Goal: Information Seeking & Learning: Learn about a topic

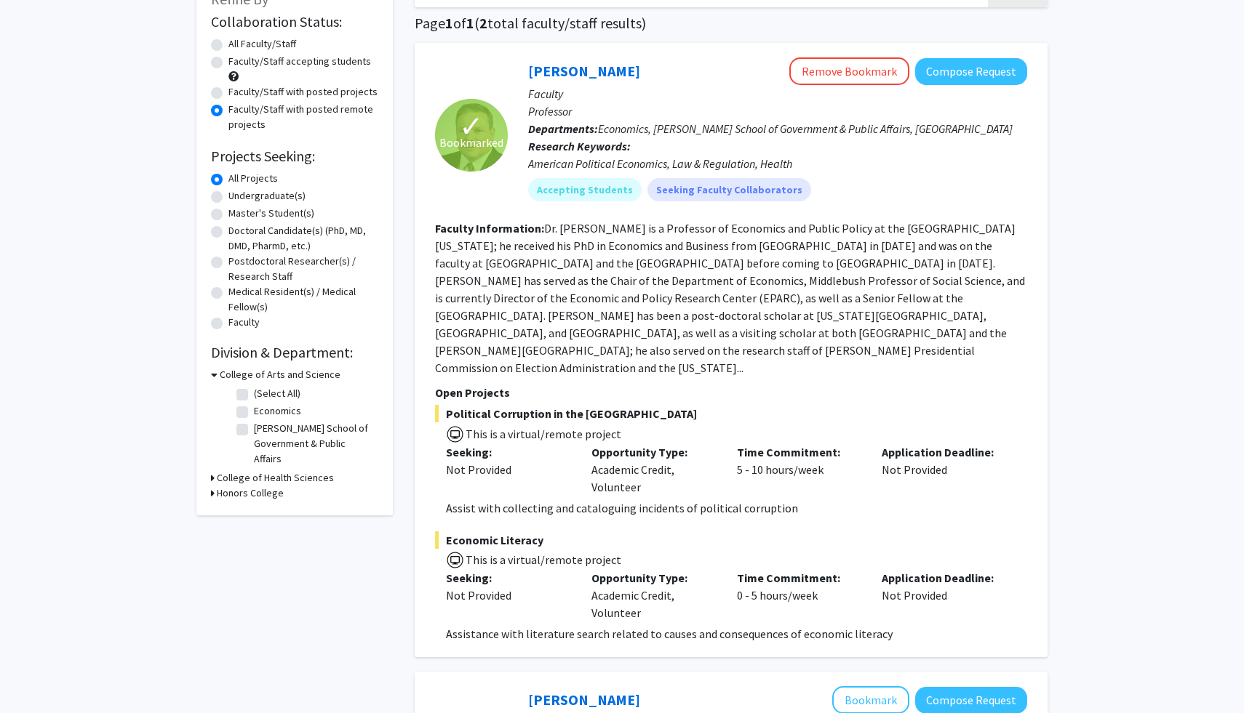
scroll to position [97, 0]
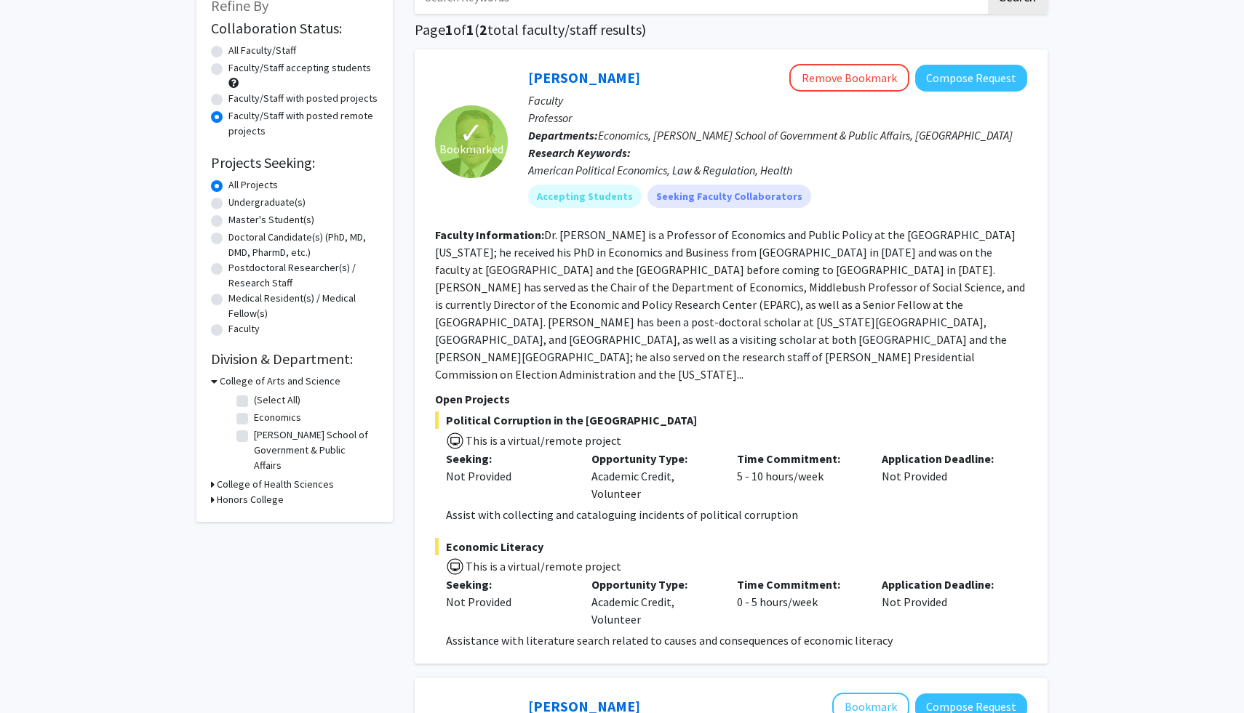
click at [694, 310] on fg-read-more "Dr. [PERSON_NAME] is a Professor of Economics and Public Policy at the [GEOGRAP…" at bounding box center [730, 305] width 590 height 154
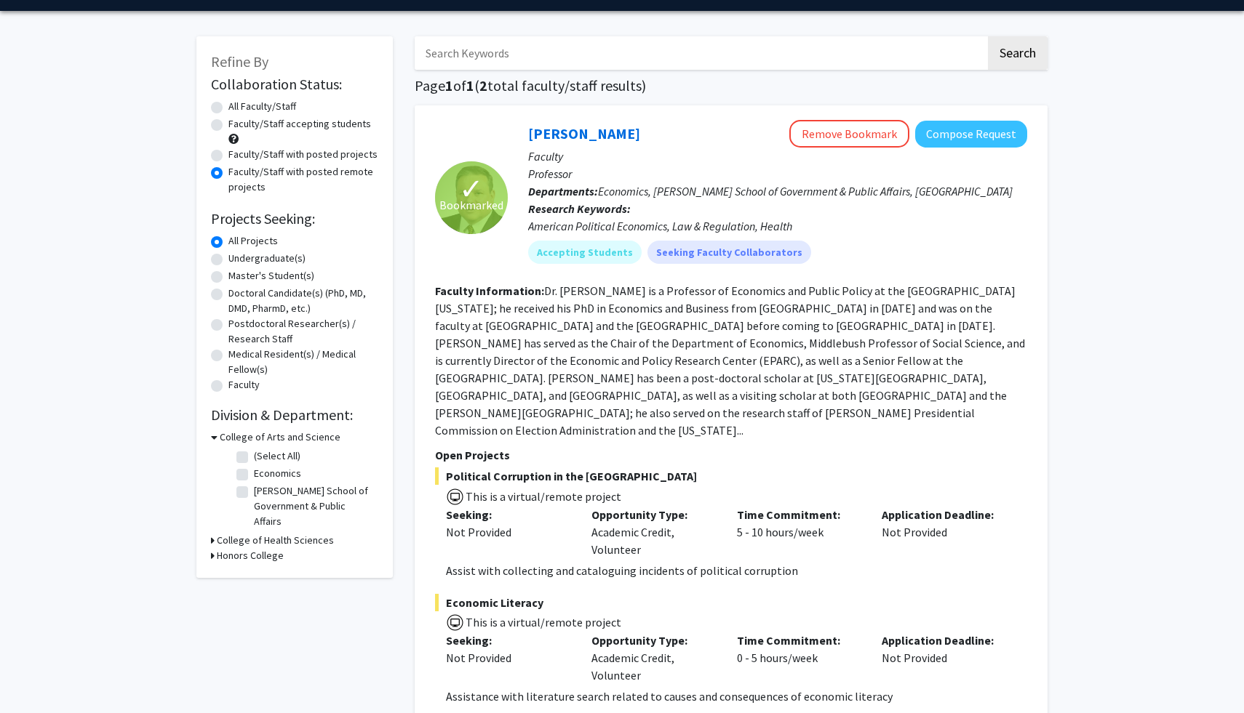
scroll to position [38, 0]
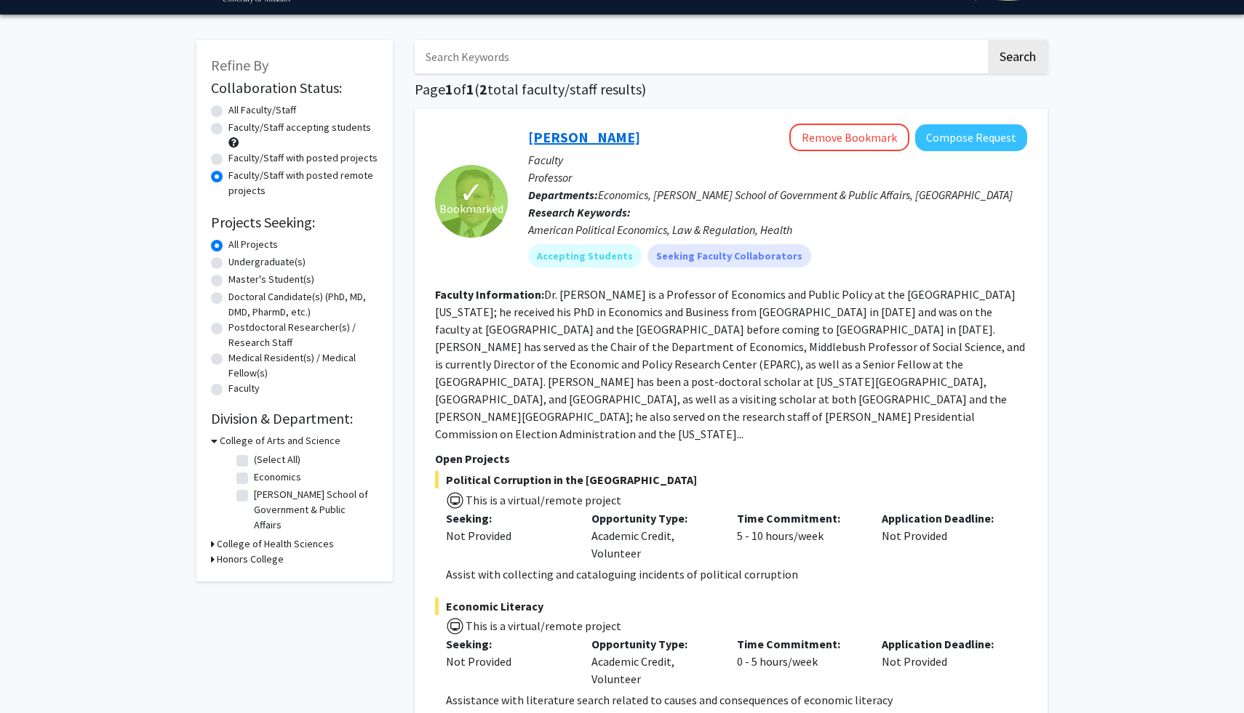
click at [548, 135] on link "[PERSON_NAME]" at bounding box center [584, 137] width 112 height 18
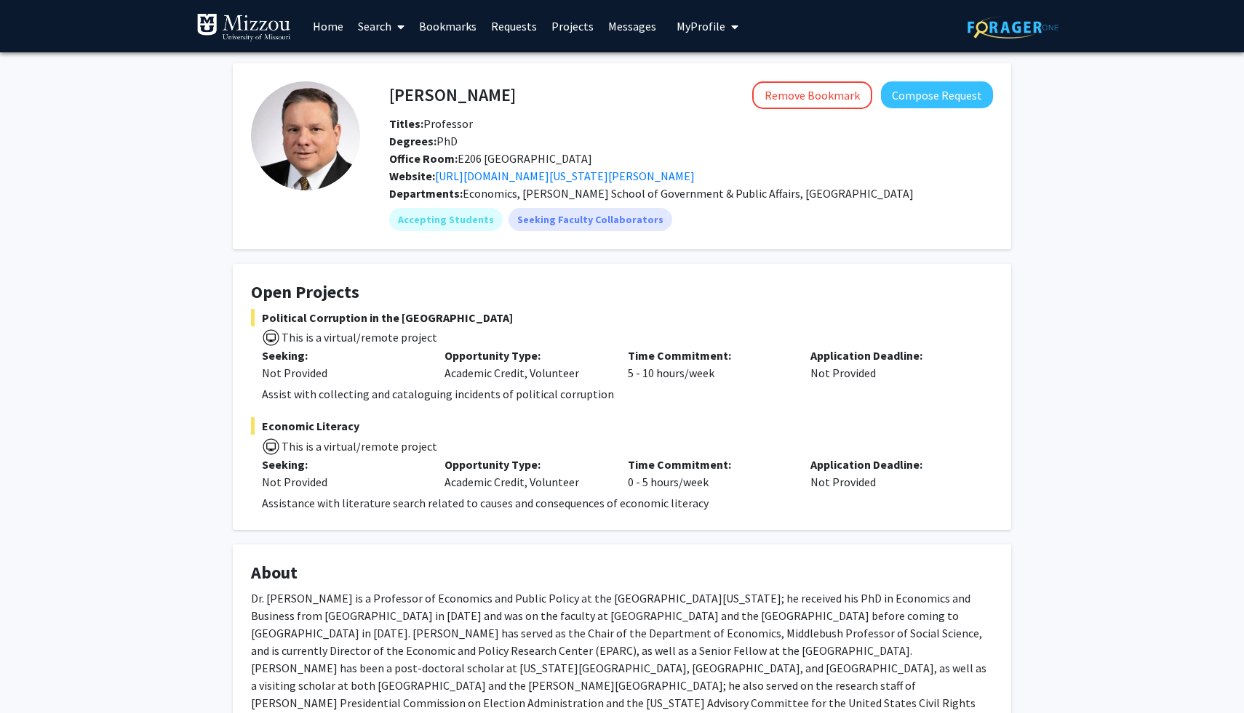
click at [390, 35] on link "Search" at bounding box center [381, 26] width 61 height 51
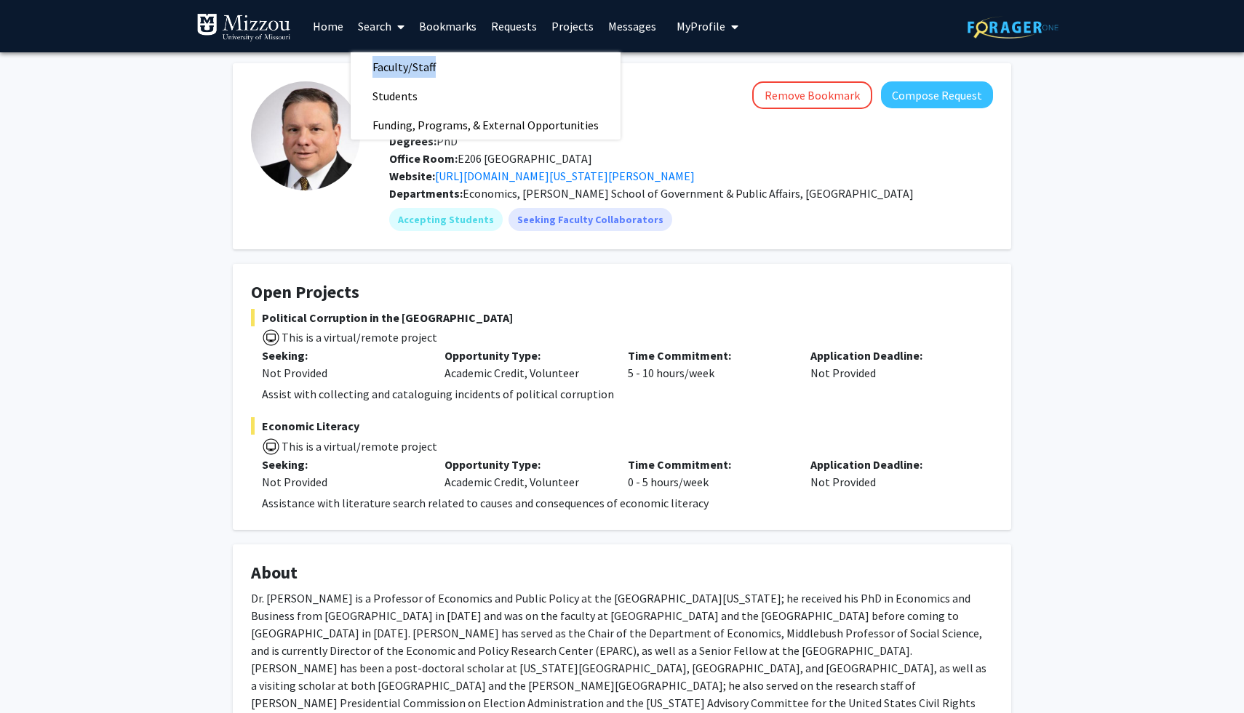
click at [230, 156] on div "[PERSON_NAME] Remove Bookmark Compose Request Titles: Professor Degrees: PhD Of…" at bounding box center [622, 616] width 800 height 1107
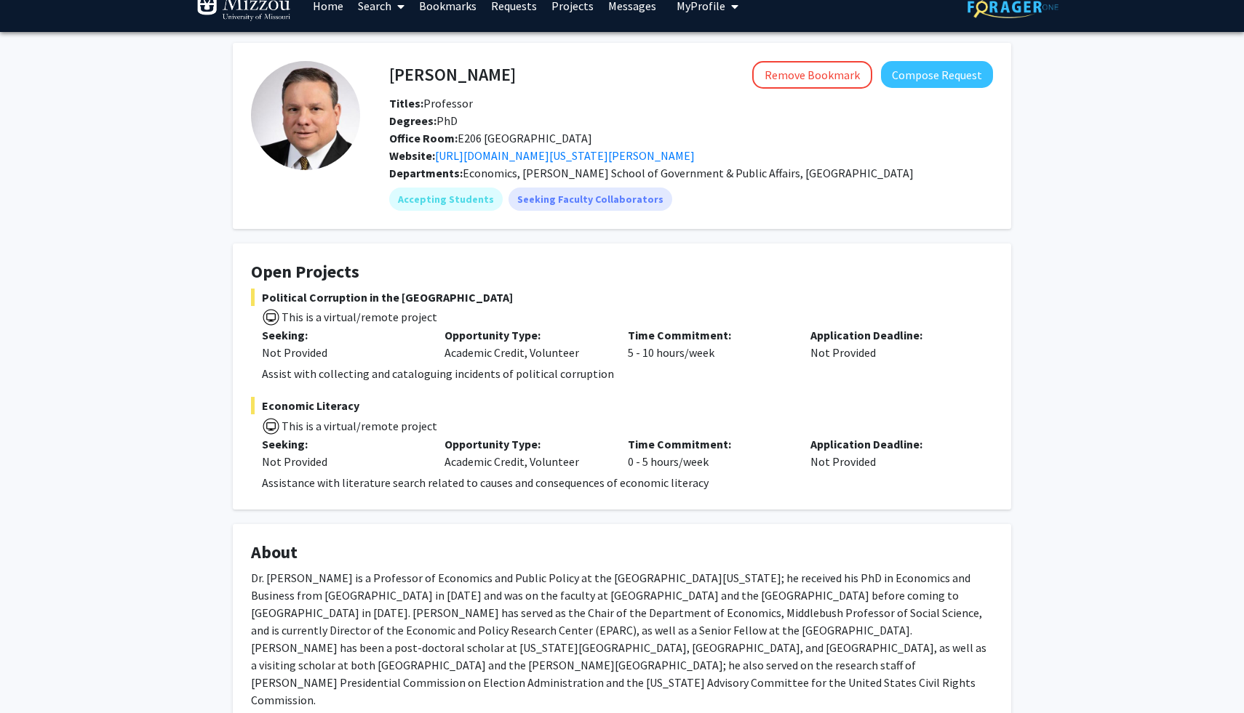
scroll to position [25, 0]
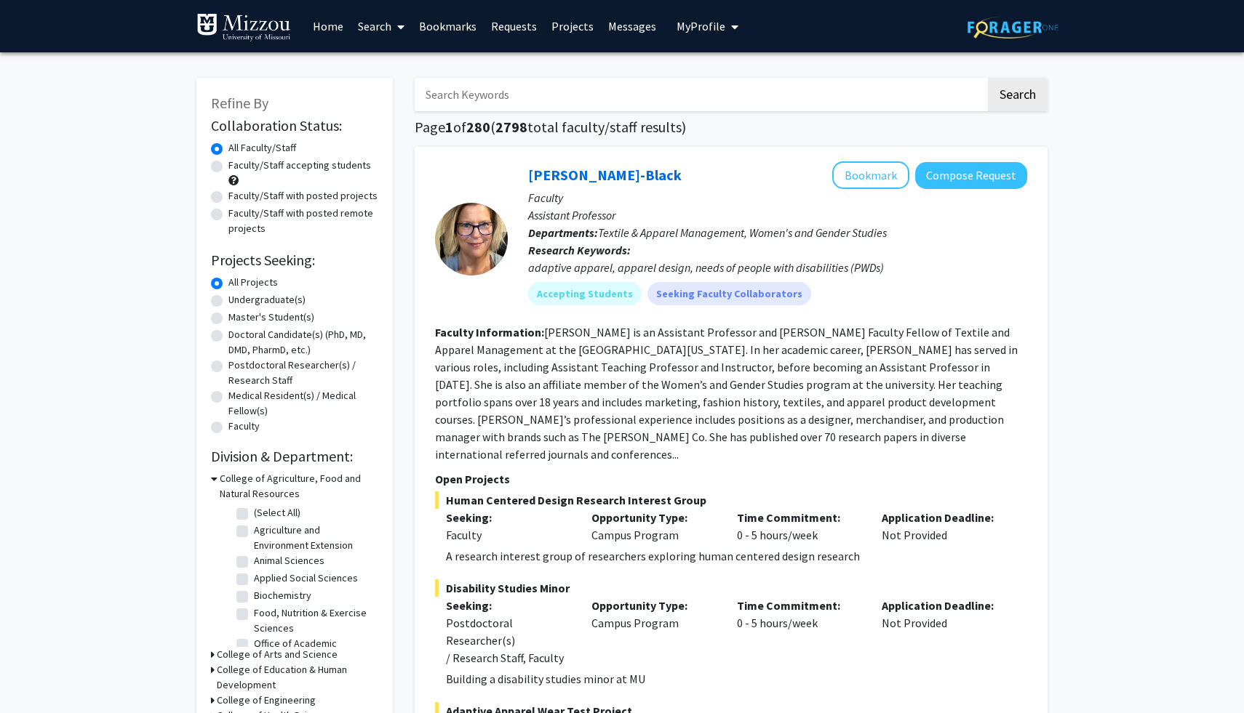
click at [303, 217] on label "Faculty/Staff with posted remote projects" at bounding box center [303, 221] width 150 height 31
click at [238, 215] on input "Faculty/Staff with posted remote projects" at bounding box center [232, 210] width 9 height 9
radio input "true"
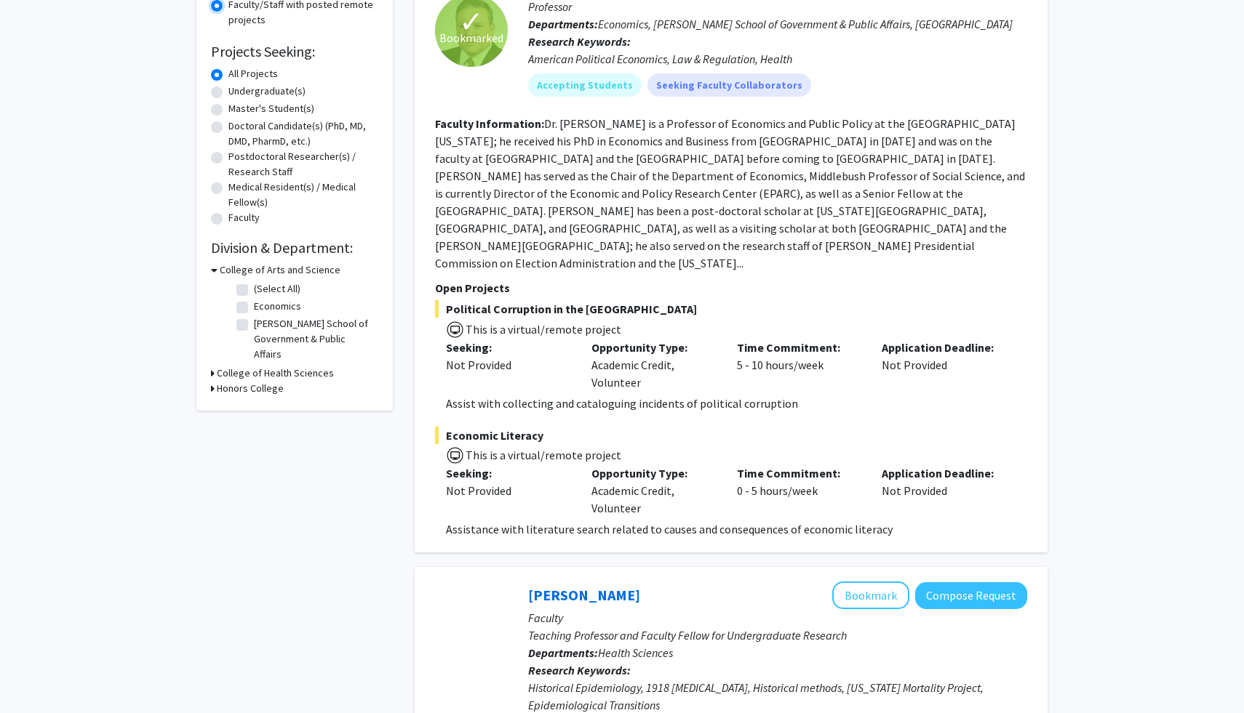
scroll to position [95, 0]
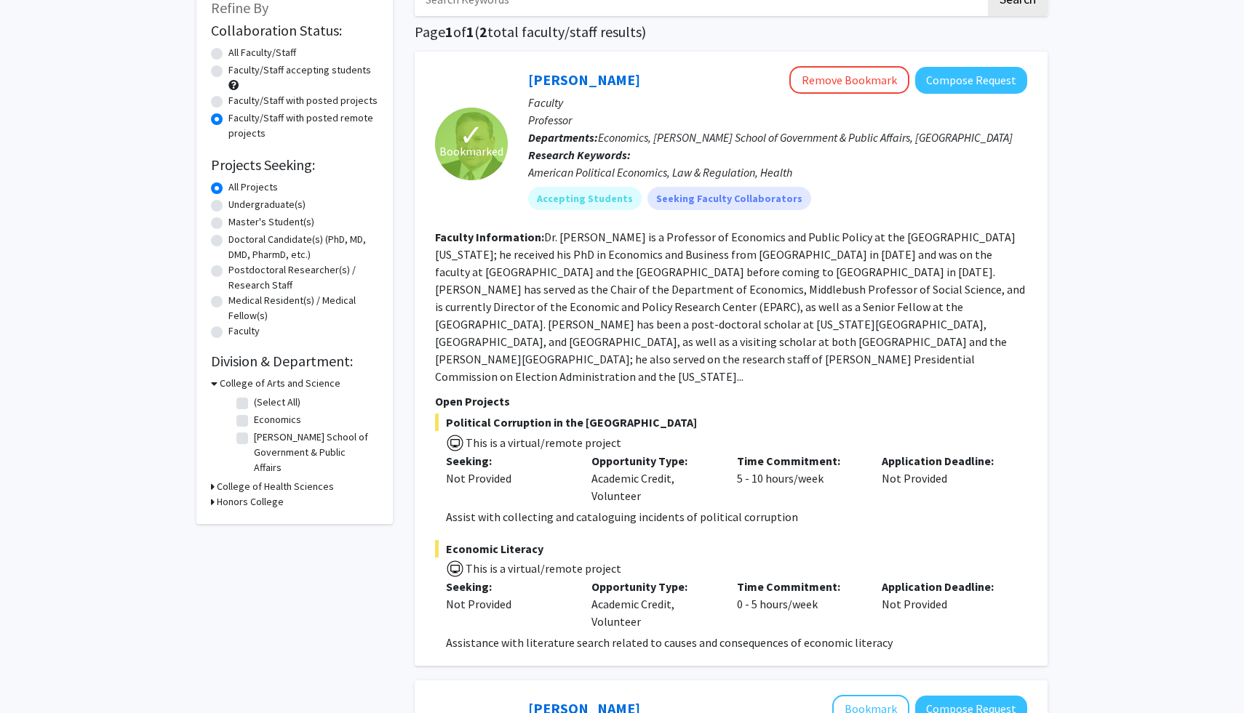
click at [324, 100] on label "Faculty/Staff with posted projects" at bounding box center [302, 100] width 149 height 15
click at [238, 100] on input "Faculty/Staff with posted projects" at bounding box center [232, 97] width 9 height 9
radio input "true"
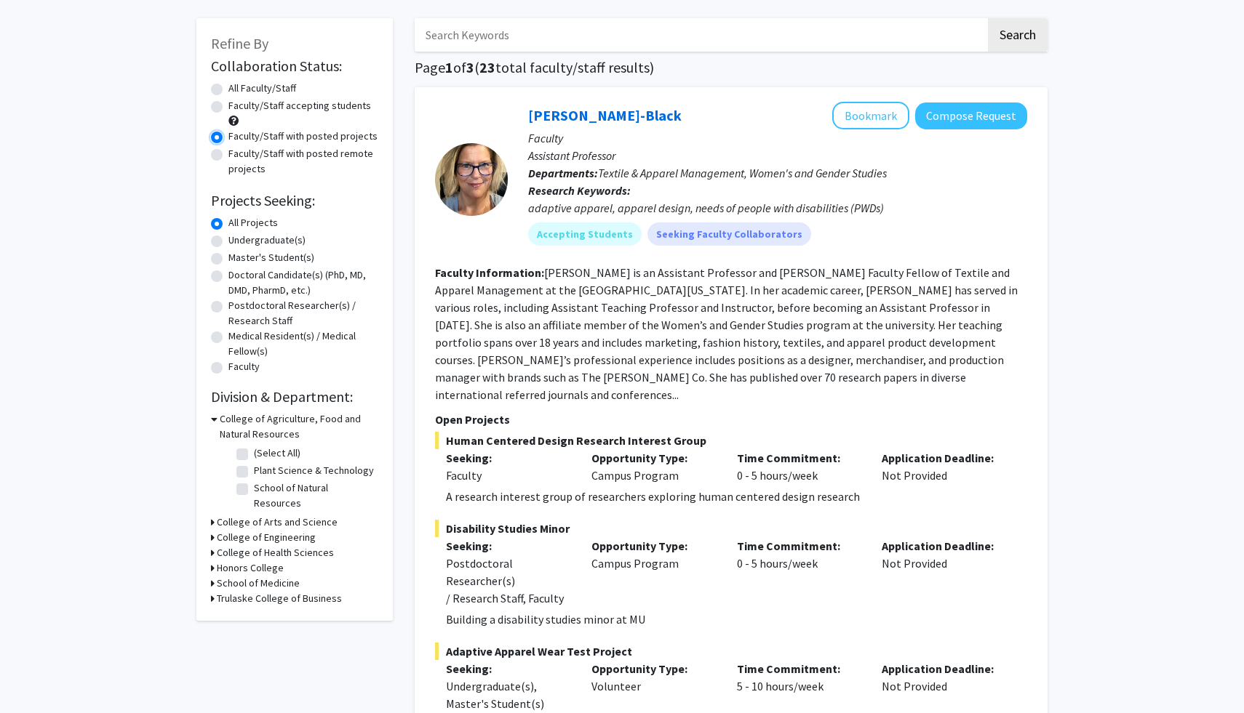
scroll to position [62, 0]
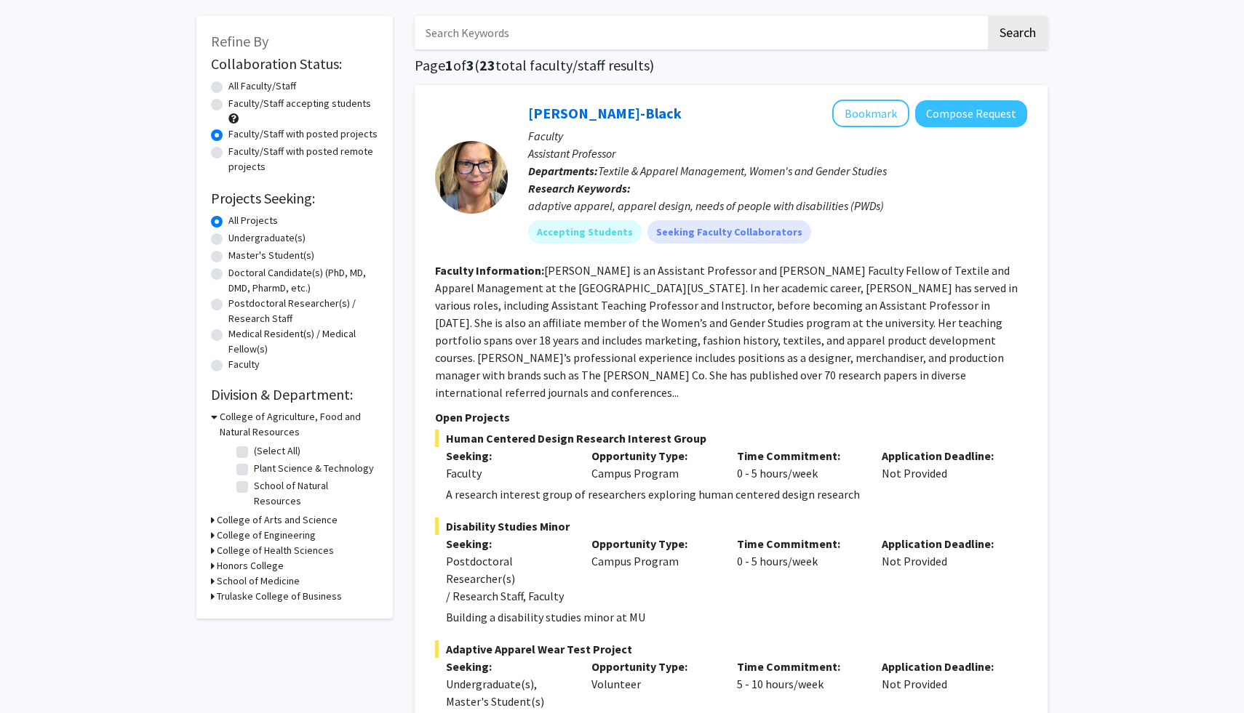
click at [220, 423] on h3 "College of Agriculture, Food and Natural Resources" at bounding box center [299, 424] width 159 height 31
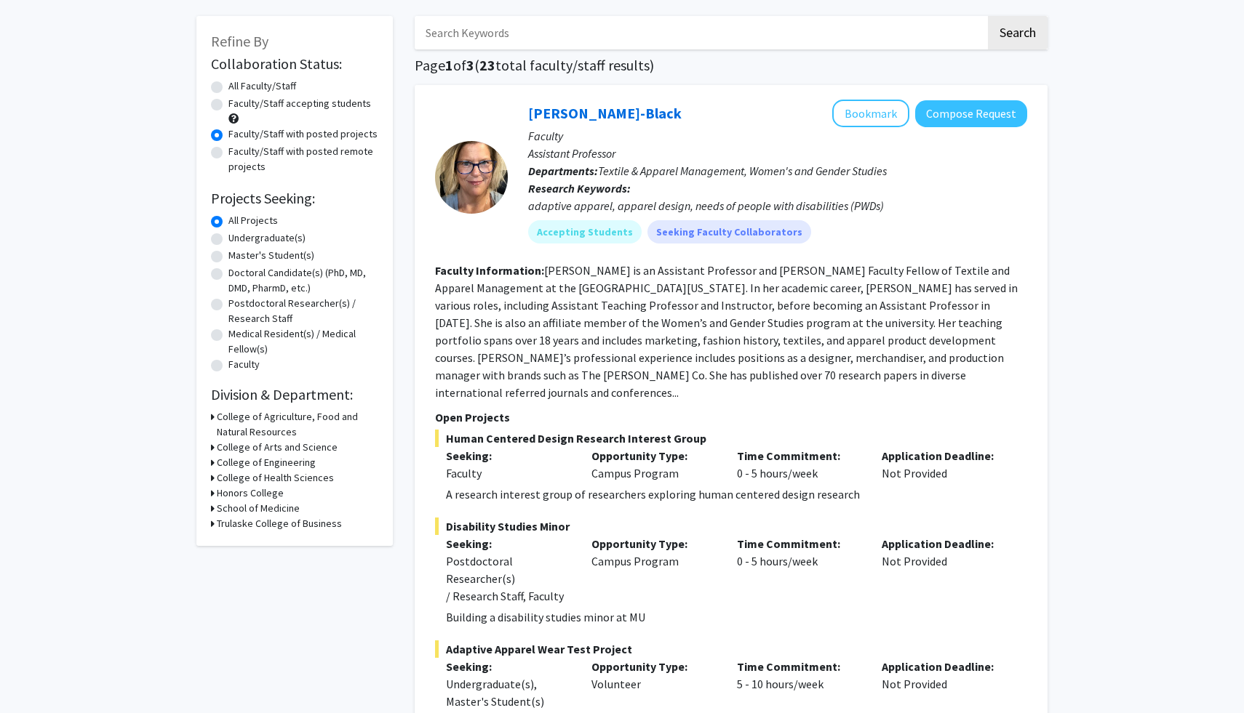
click at [214, 446] on icon at bounding box center [213, 447] width 4 height 15
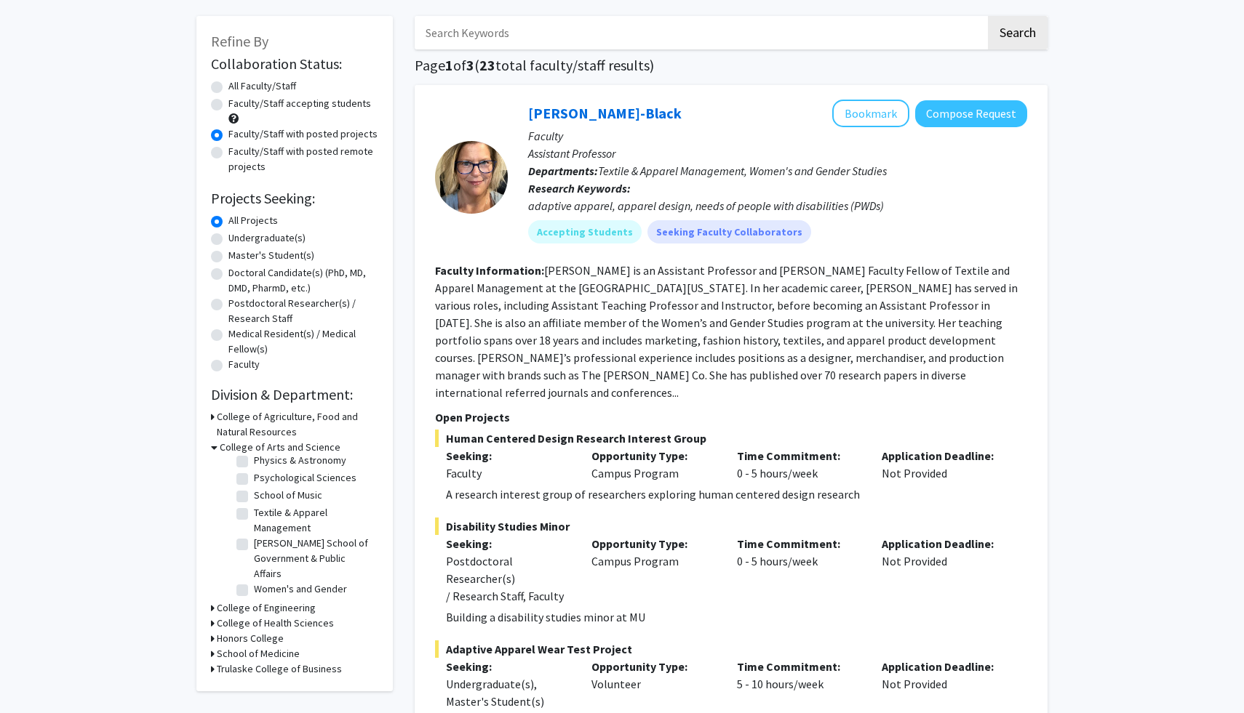
scroll to position [77, 0]
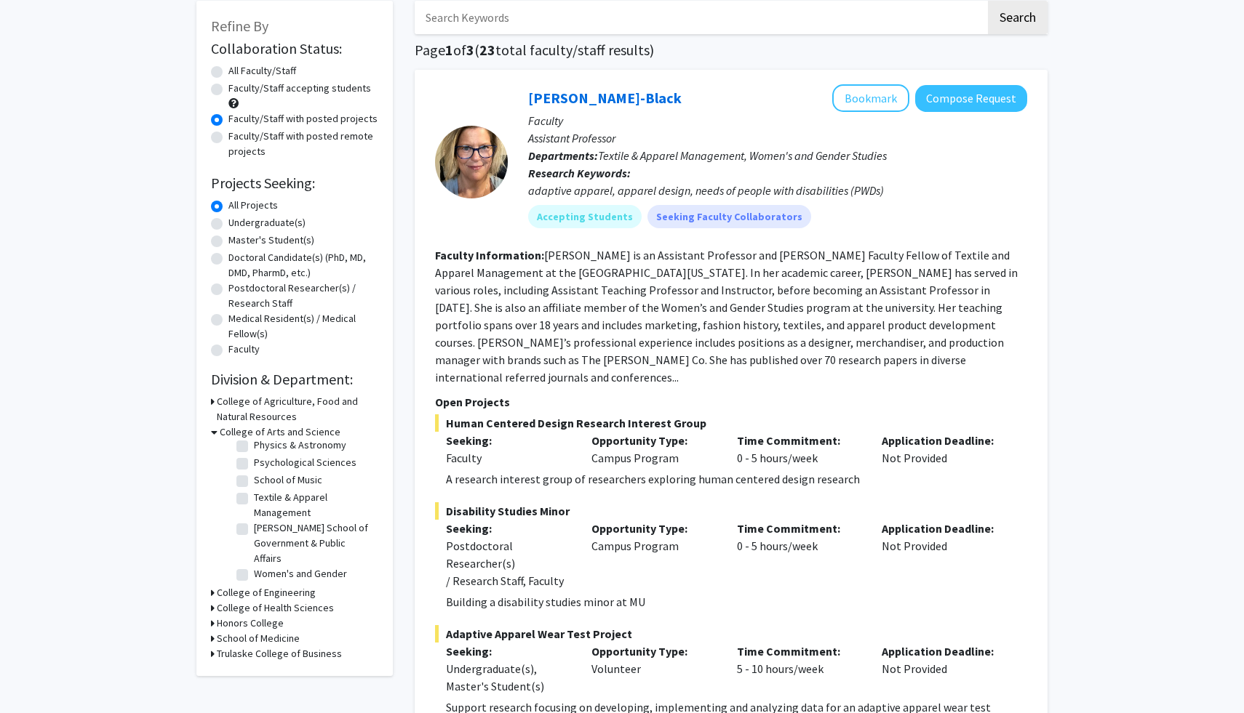
click at [254, 530] on label "Truman School of Government & Public Affairs" at bounding box center [314, 544] width 121 height 46
click at [254, 530] on input "Truman School of Government & Public Affairs" at bounding box center [258, 525] width 9 height 9
checkbox input "true"
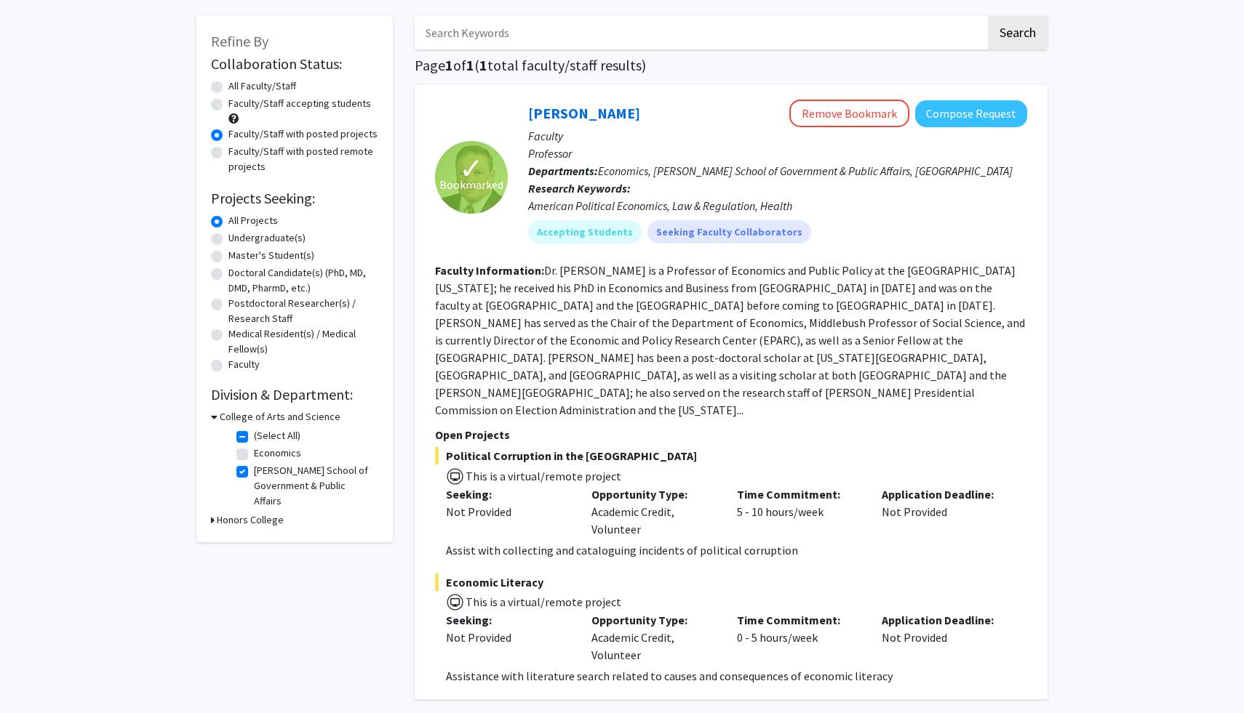
scroll to position [61, 0]
click at [250, 454] on fg-checkbox "Economics Economics" at bounding box center [305, 455] width 138 height 17
click at [254, 454] on label "Economics" at bounding box center [277, 454] width 47 height 15
click at [254, 454] on input "Economics" at bounding box center [258, 451] width 9 height 9
checkbox input "true"
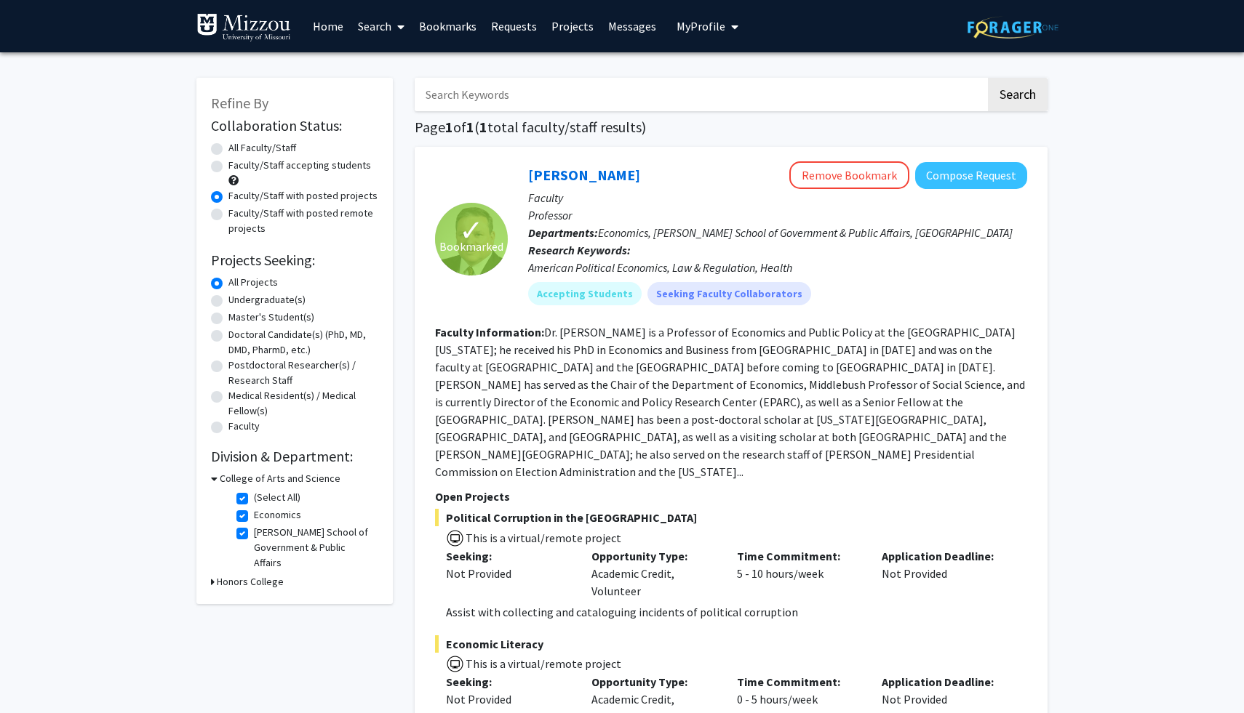
scroll to position [3, 0]
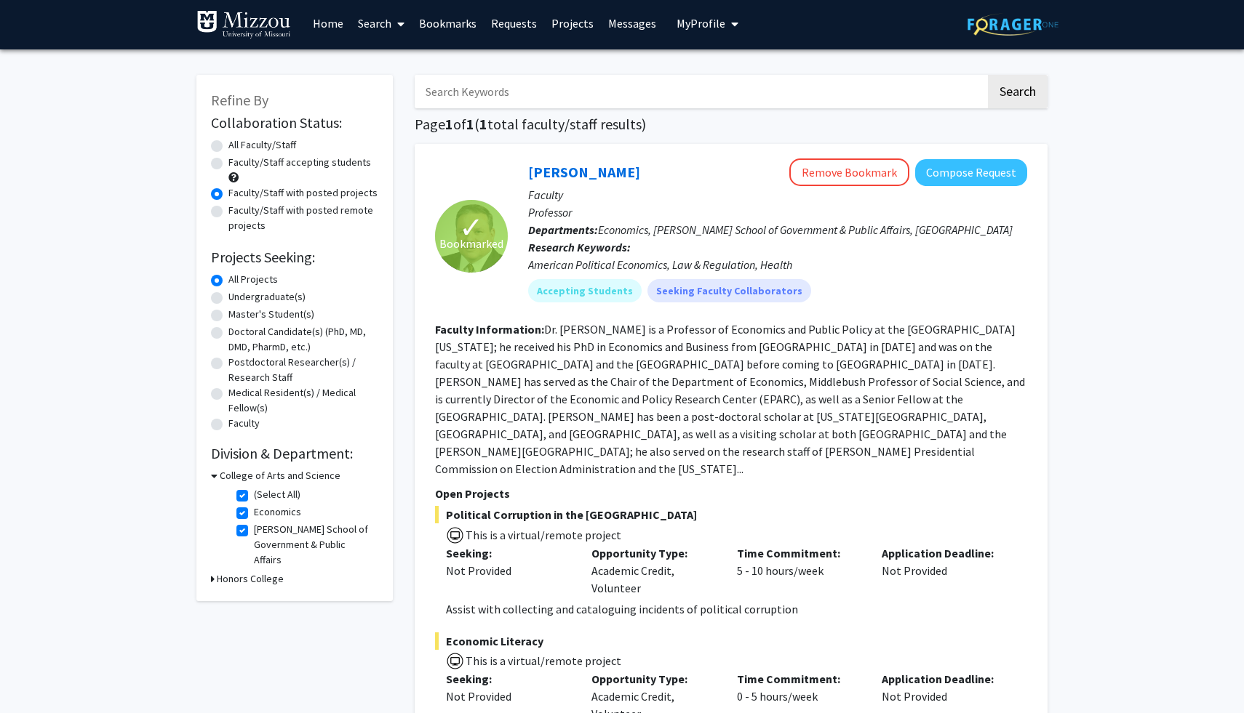
click at [217, 480] on icon at bounding box center [214, 475] width 7 height 15
click at [218, 477] on h3 "College of Arts and Science" at bounding box center [277, 475] width 121 height 15
click at [217, 572] on h3 "Honors College" at bounding box center [250, 579] width 67 height 15
click at [242, 521] on fg-checkbox "Economics Economics" at bounding box center [305, 513] width 138 height 17
click at [254, 528] on label "Truman School of Government & Public Affairs" at bounding box center [314, 545] width 121 height 46
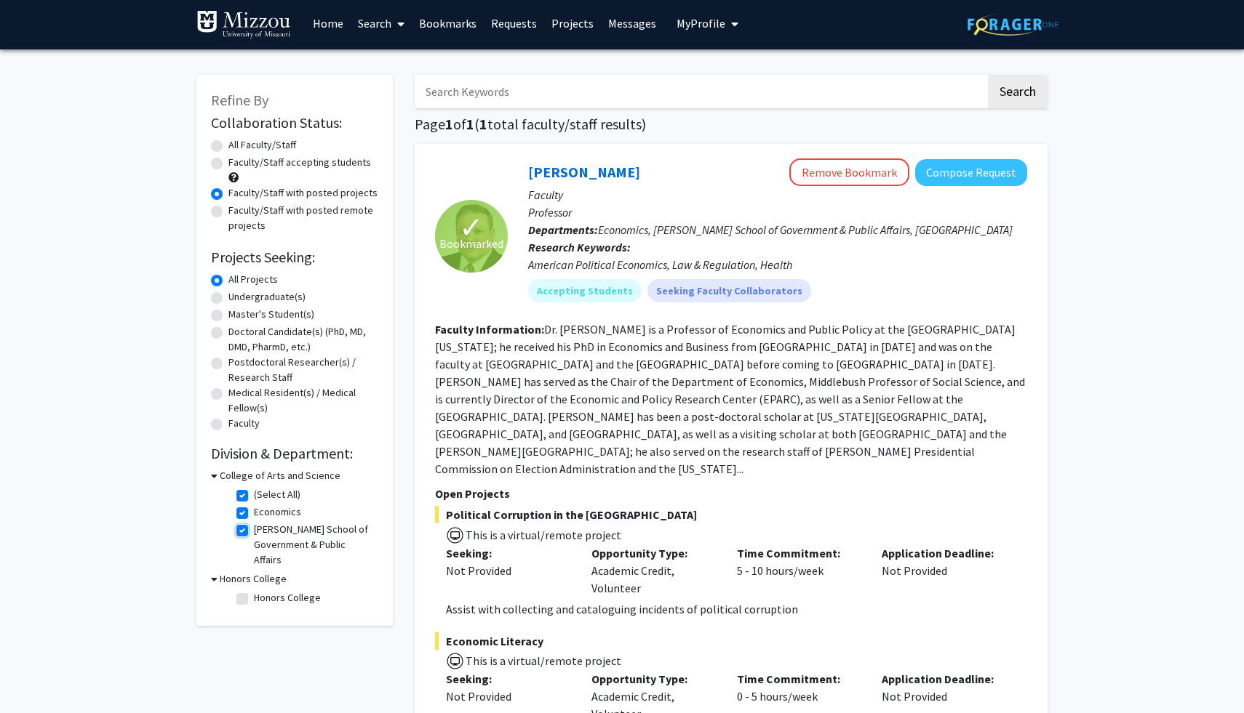
click at [254, 528] on input "Truman School of Government & Public Affairs" at bounding box center [258, 526] width 9 height 9
checkbox input "false"
checkbox input "true"
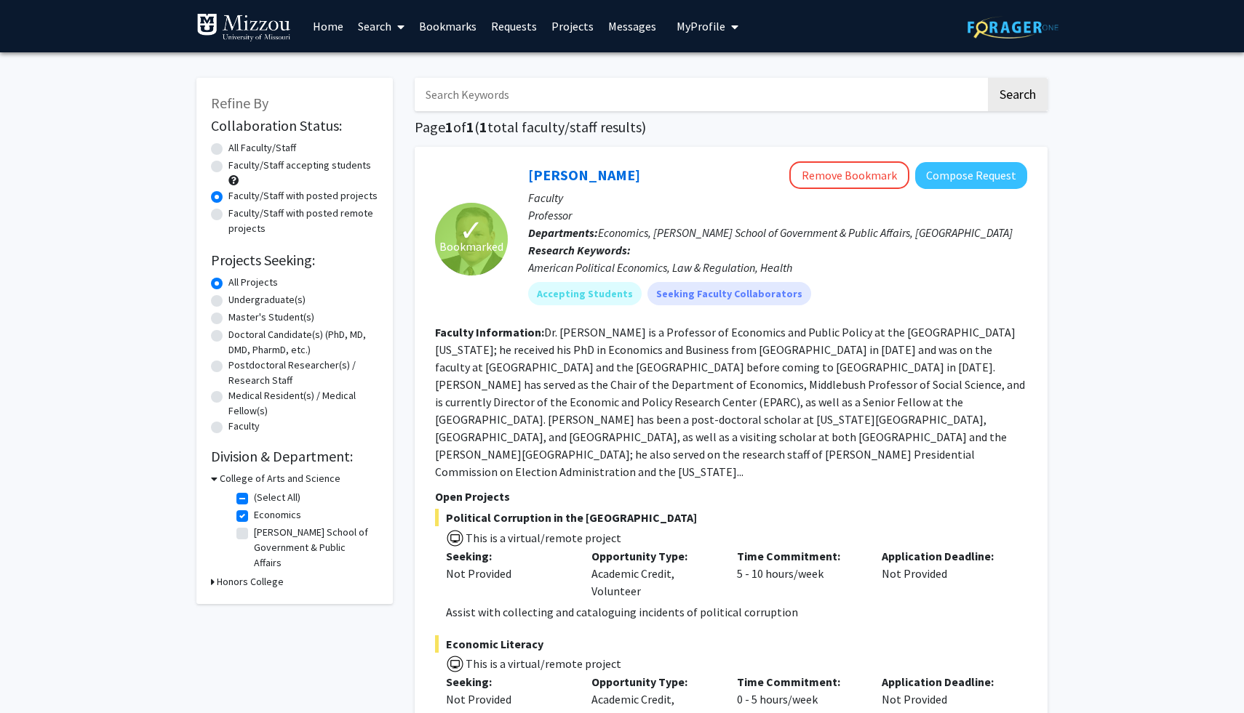
click at [254, 516] on label "Economics" at bounding box center [277, 515] width 47 height 15
click at [254, 516] on input "Economics" at bounding box center [258, 512] width 9 height 9
checkbox input "false"
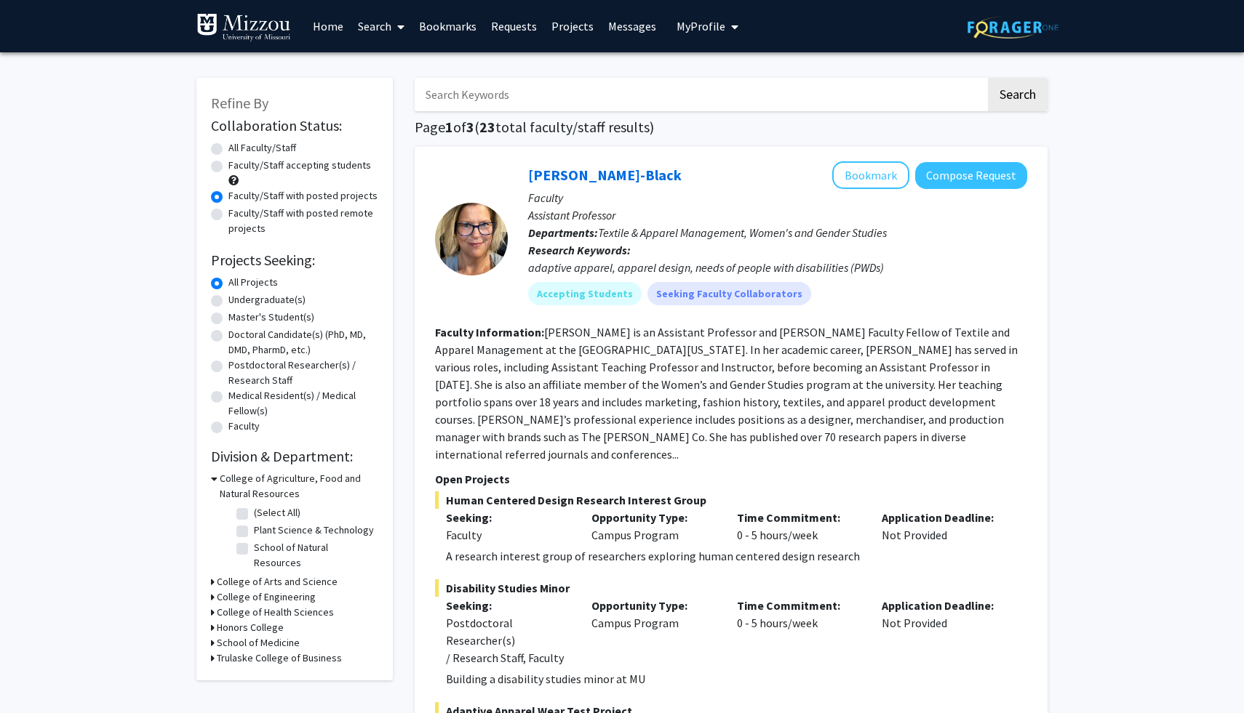
click at [234, 575] on h3 "College of Arts and Science" at bounding box center [277, 582] width 121 height 15
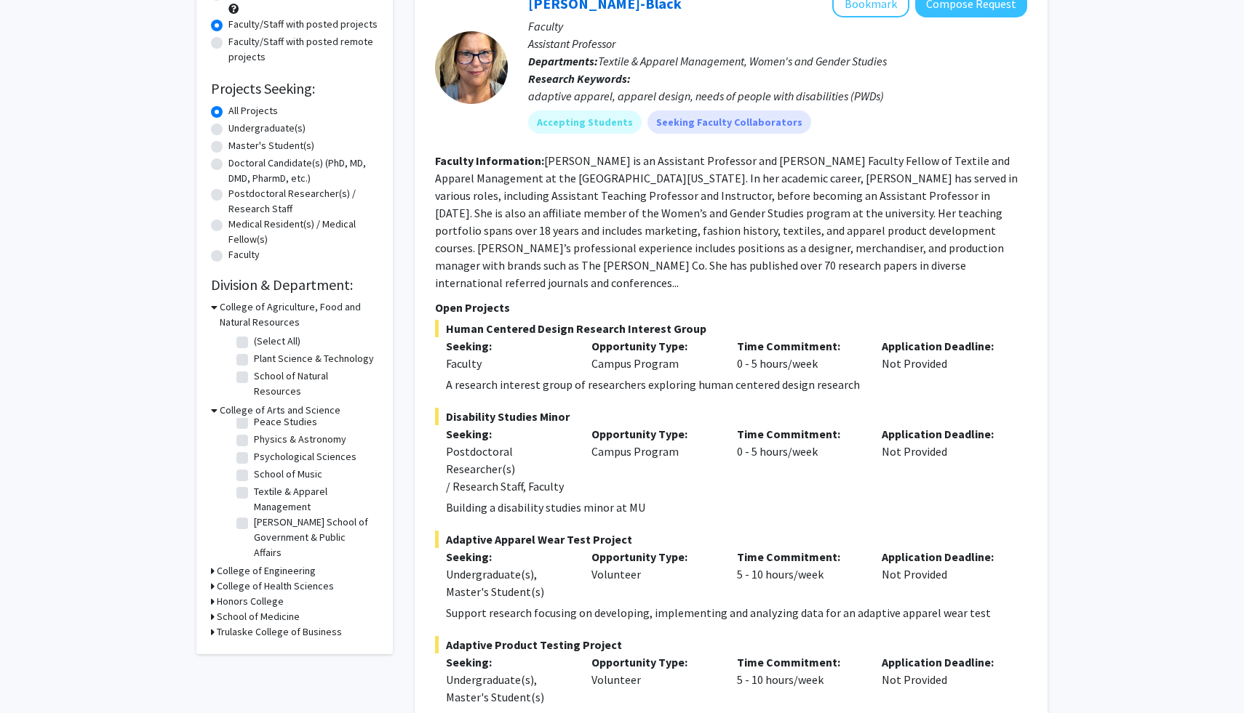
scroll to position [180, 0]
click at [309, 499] on label "Truman School of Government & Public Affairs" at bounding box center [314, 522] width 121 height 46
click at [263, 499] on input "Truman School of Government & Public Affairs" at bounding box center [258, 503] width 9 height 9
checkbox input "true"
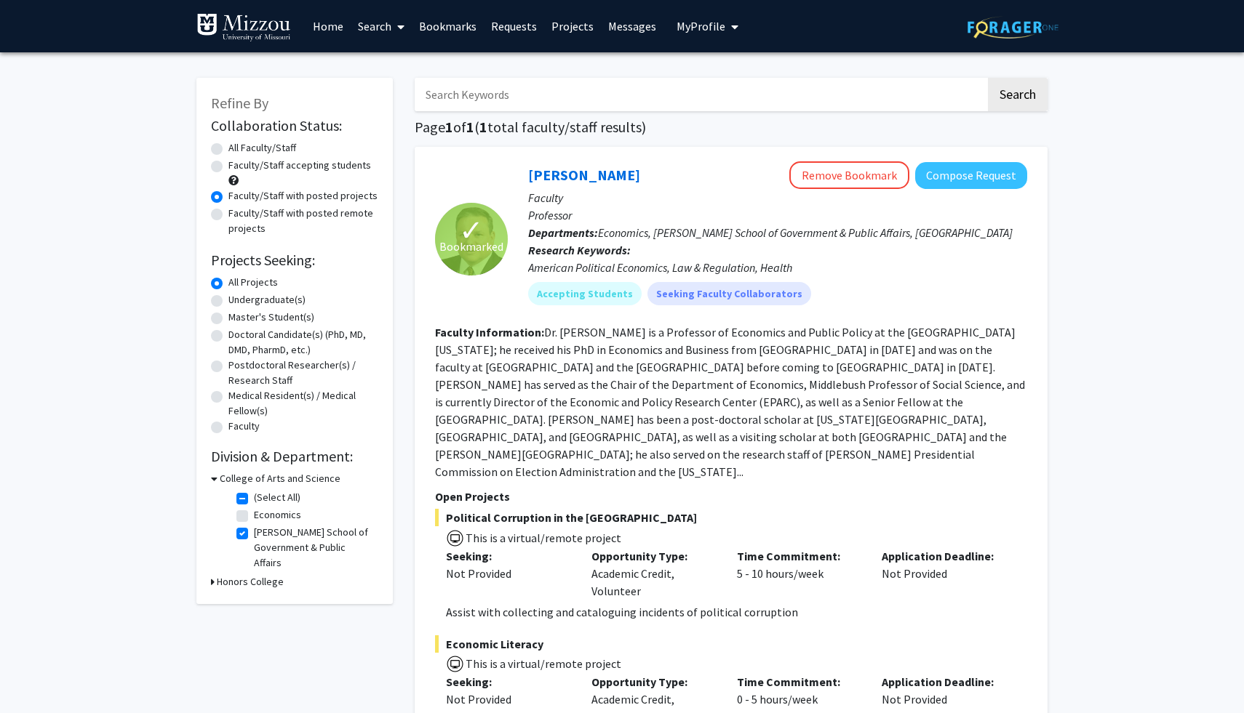
click at [279, 530] on label "Truman School of Government & Public Affairs" at bounding box center [314, 548] width 121 height 46
click at [263, 530] on input "Truman School of Government & Public Affairs" at bounding box center [258, 529] width 9 height 9
checkbox input "false"
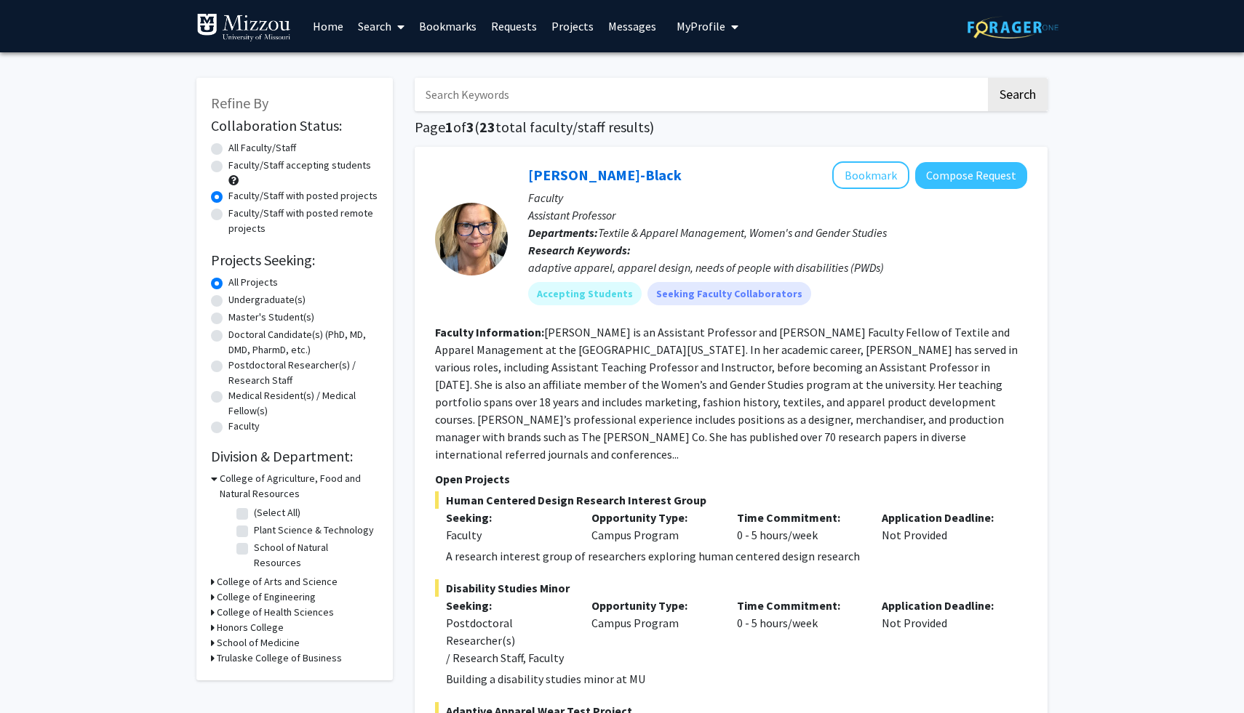
click at [692, 36] on button "My Profile" at bounding box center [707, 26] width 71 height 52
click at [687, 66] on img at bounding box center [701, 74] width 29 height 29
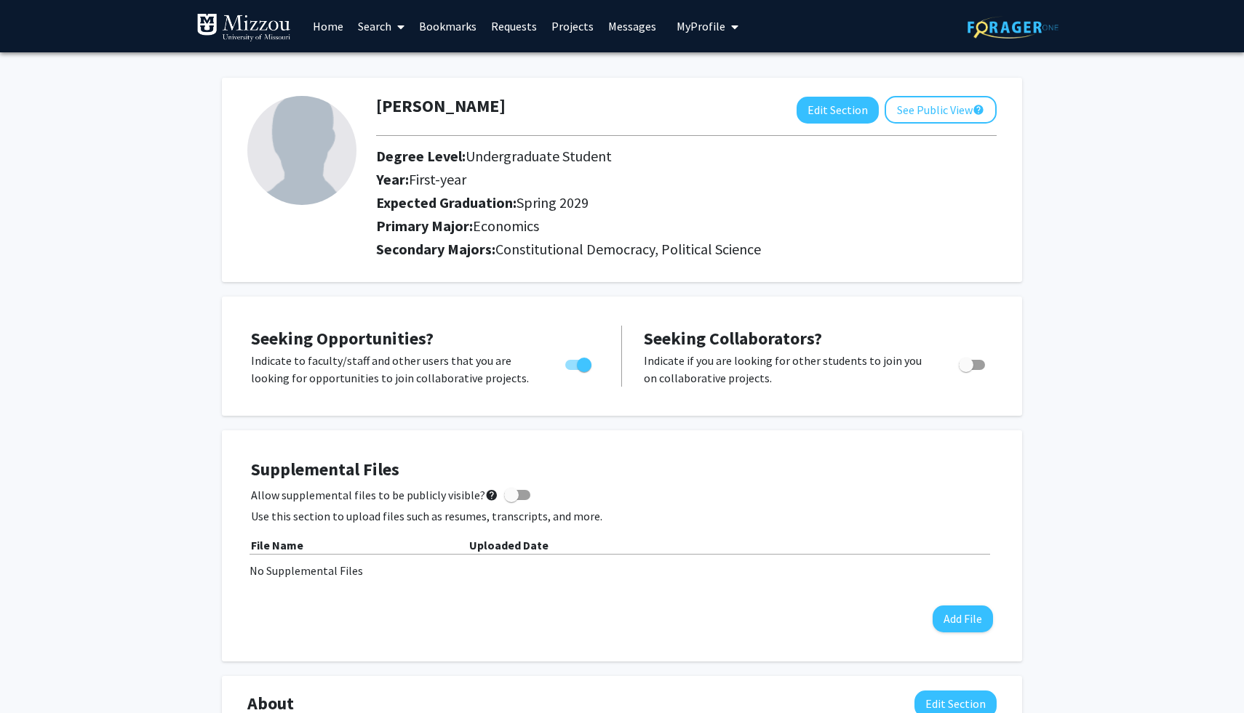
click at [388, 25] on link "Search" at bounding box center [381, 26] width 61 height 51
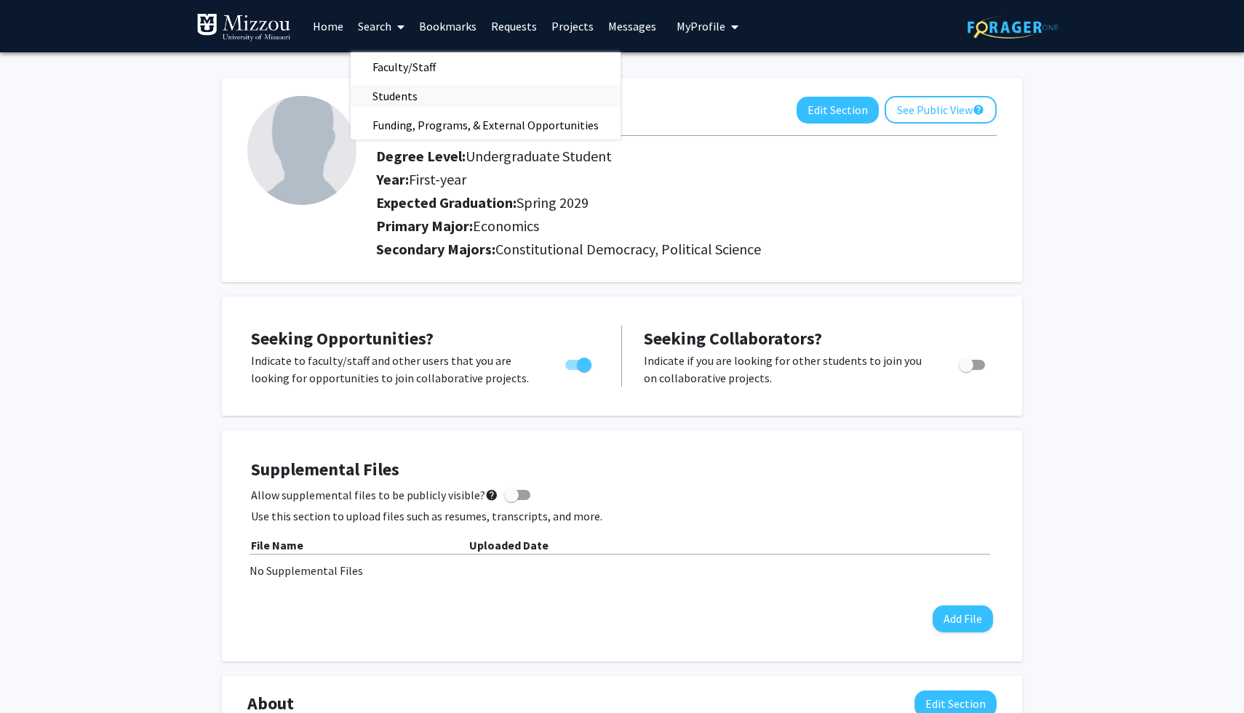
click at [414, 93] on span "Students" at bounding box center [395, 95] width 89 height 29
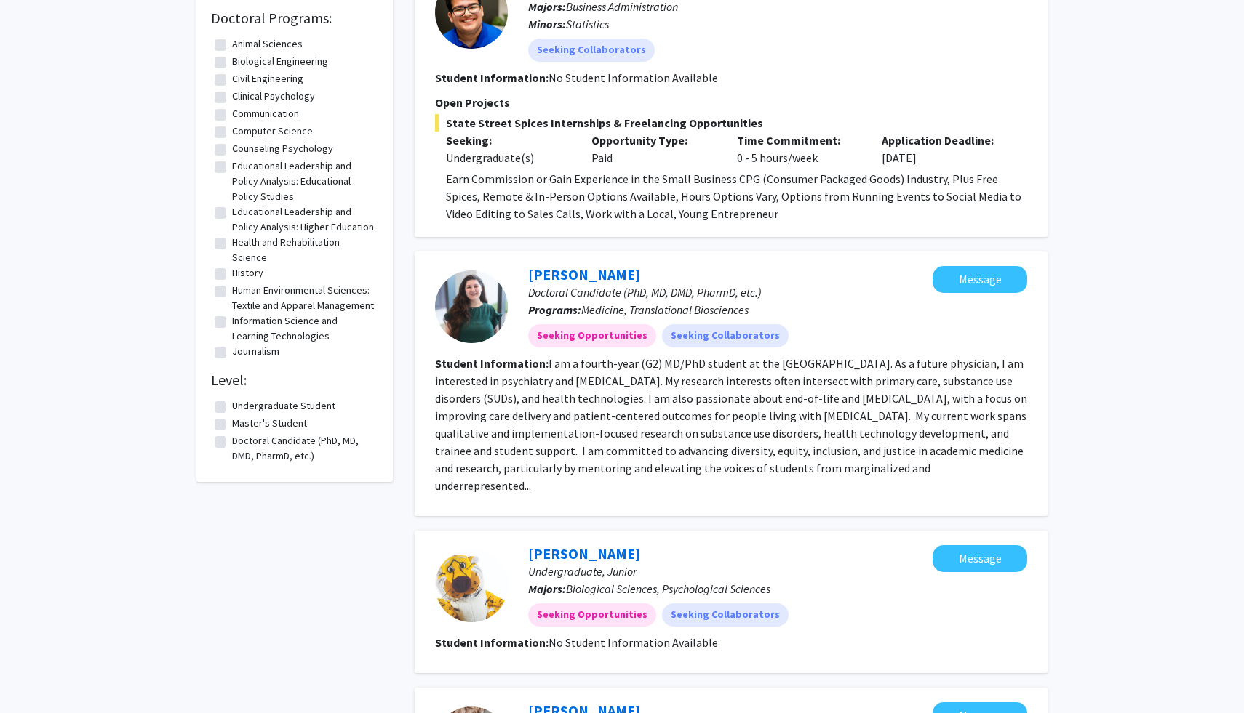
scroll to position [1198, 0]
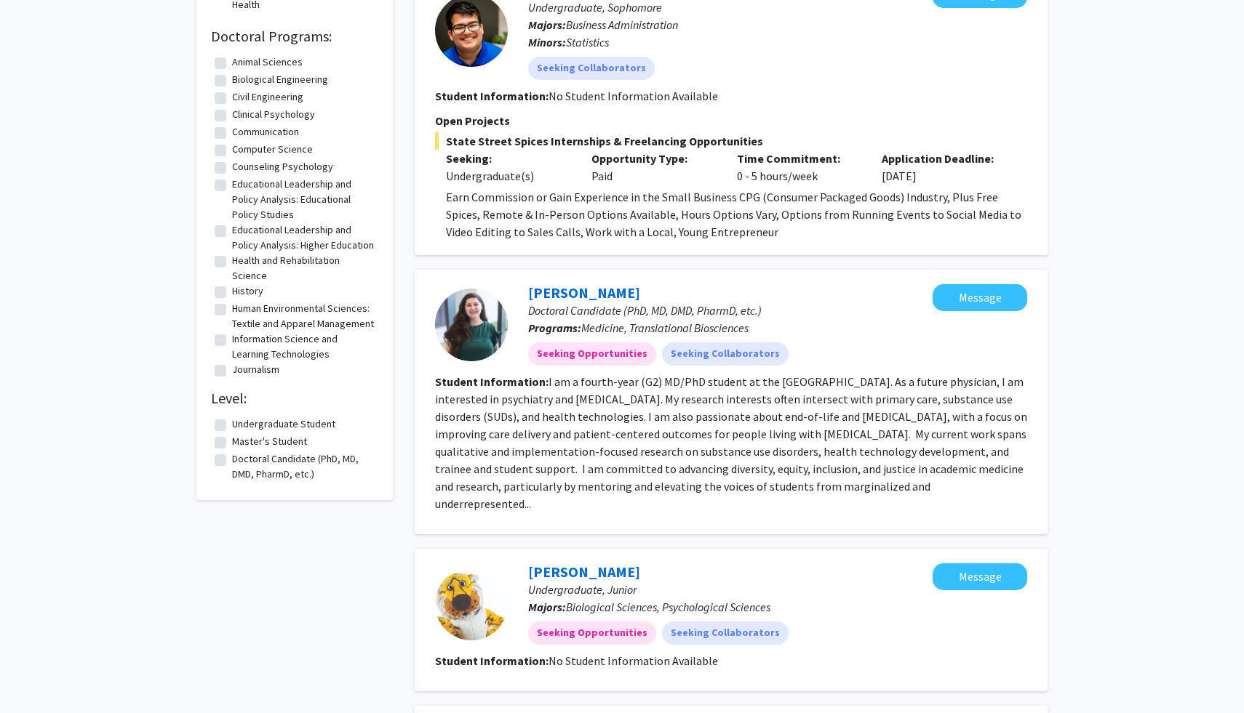
click at [279, 432] on label "Undergraduate Student" at bounding box center [283, 424] width 103 height 15
click at [241, 426] on input "Undergraduate Student" at bounding box center [236, 421] width 9 height 9
checkbox input "true"
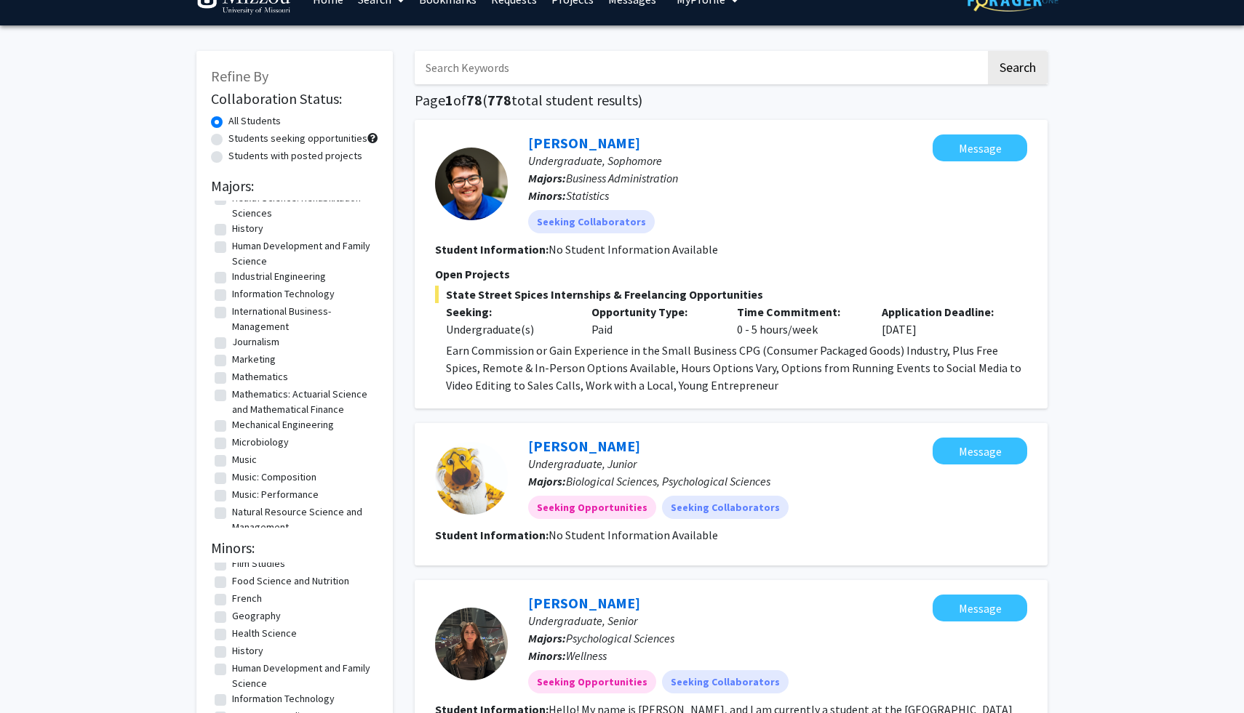
scroll to position [904, 0]
click at [559, 142] on link "Andrew Rubin" at bounding box center [584, 143] width 112 height 18
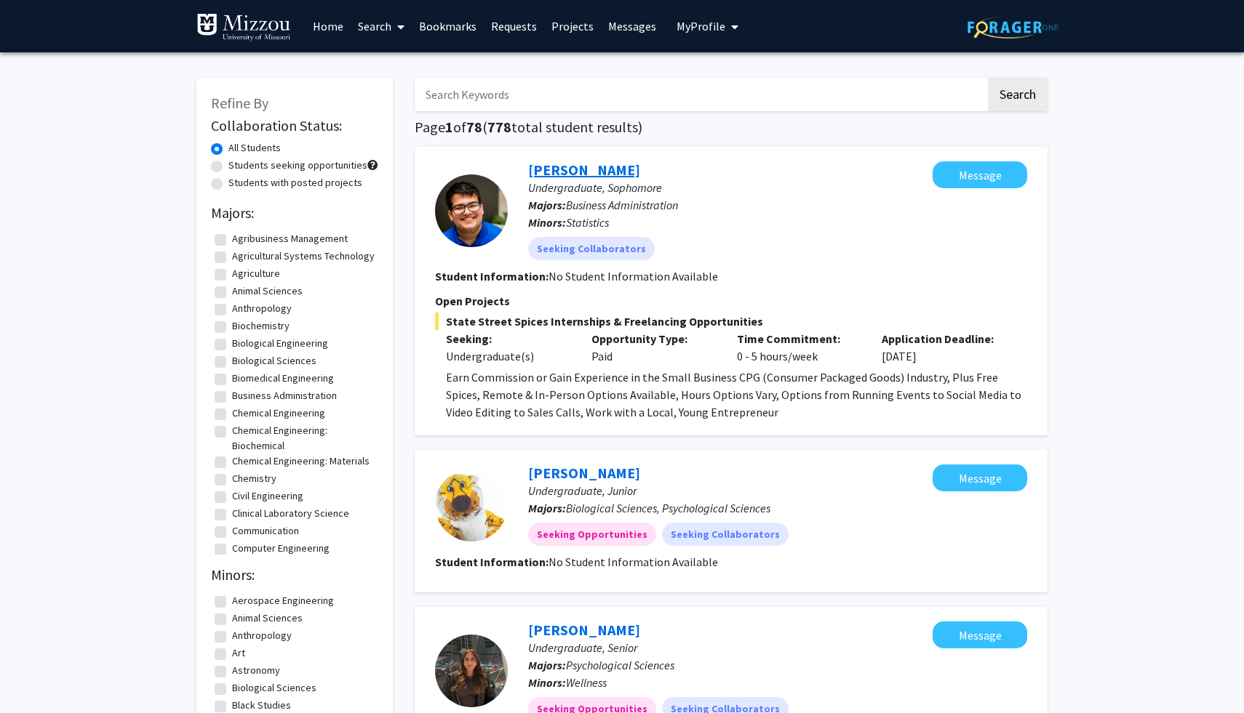
click at [543, 175] on link "Andrew Rubin" at bounding box center [584, 170] width 112 height 18
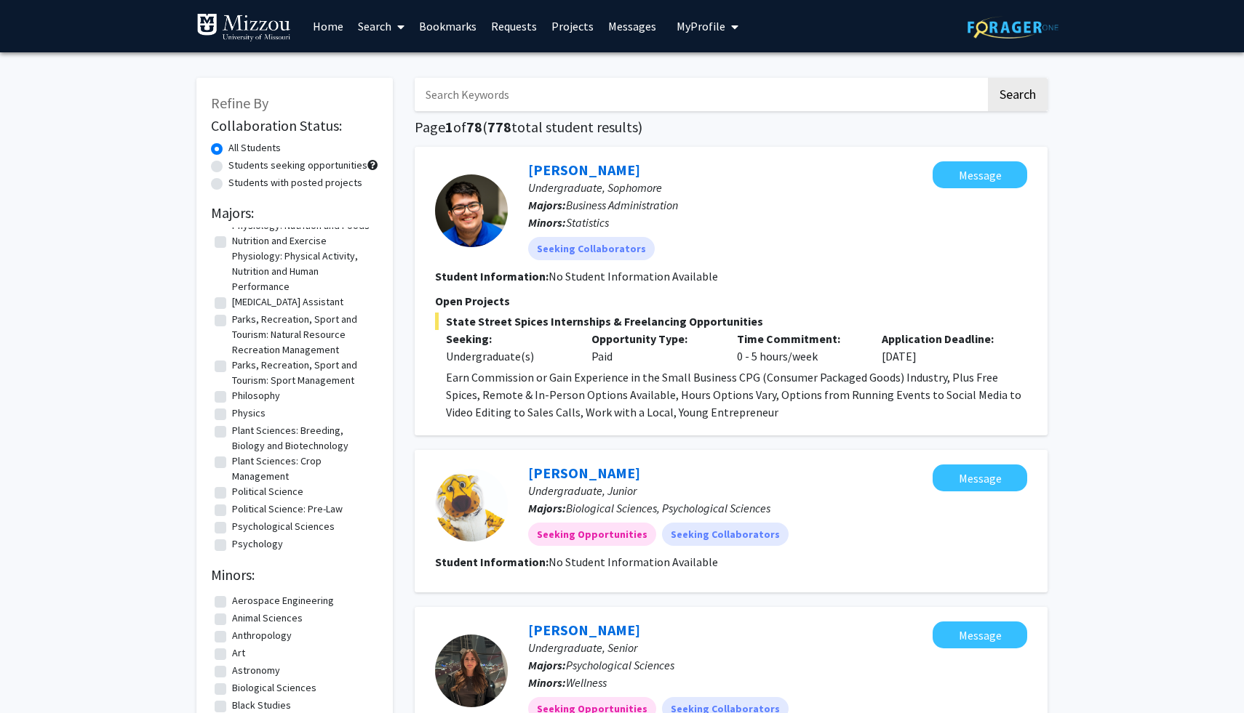
scroll to position [1446, 0]
click at [232, 497] on label "Political Science" at bounding box center [267, 489] width 71 height 15
click at [232, 492] on input "Political Science" at bounding box center [236, 486] width 9 height 9
checkbox input "true"
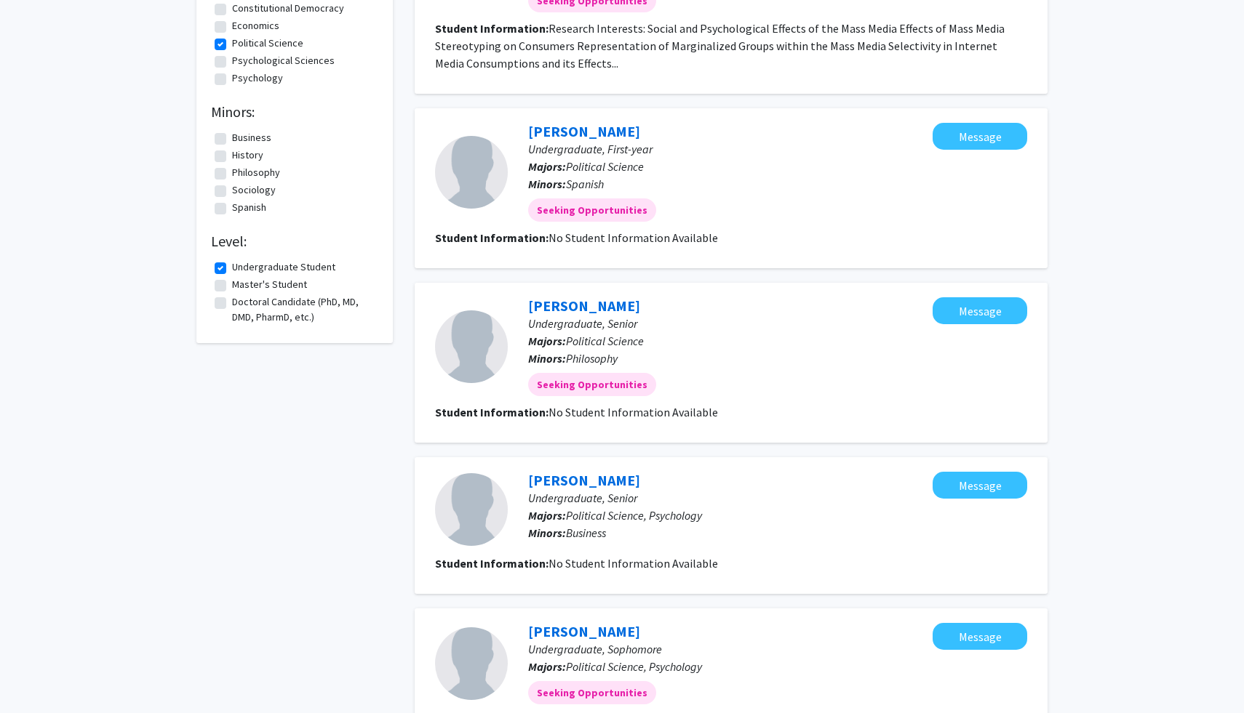
scroll to position [257, 0]
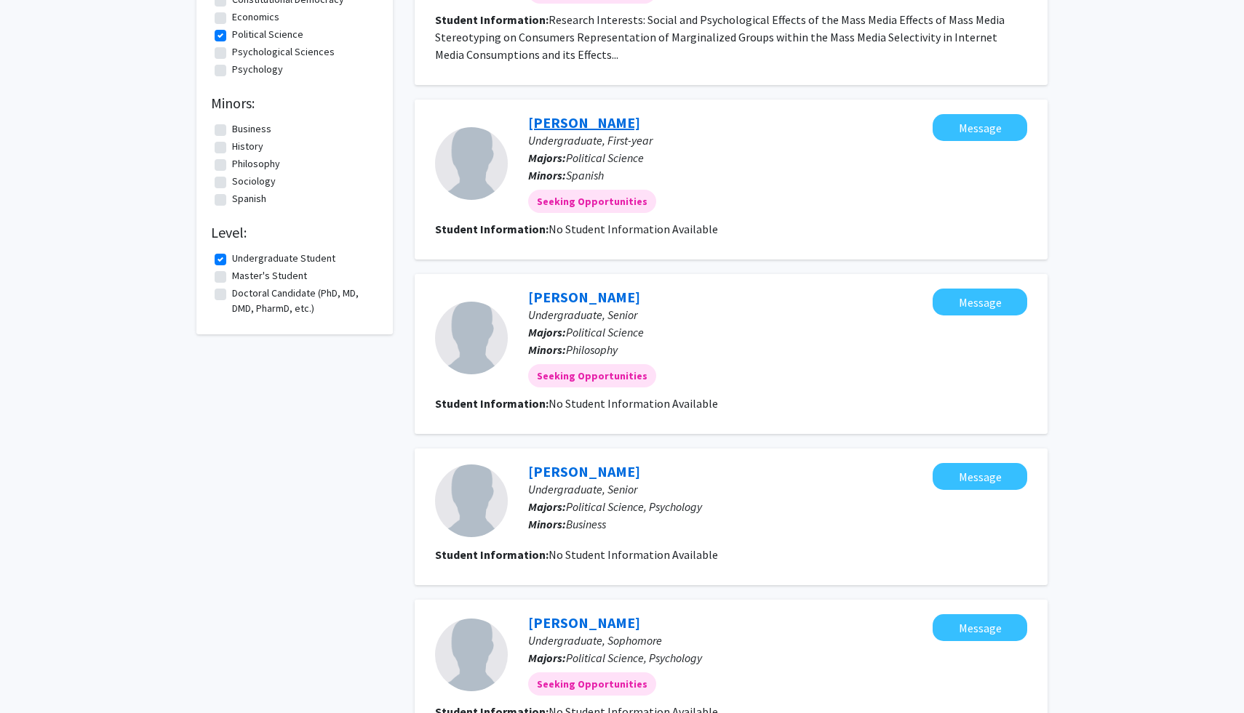
click at [566, 123] on link "Addy Thome" at bounding box center [584, 122] width 112 height 18
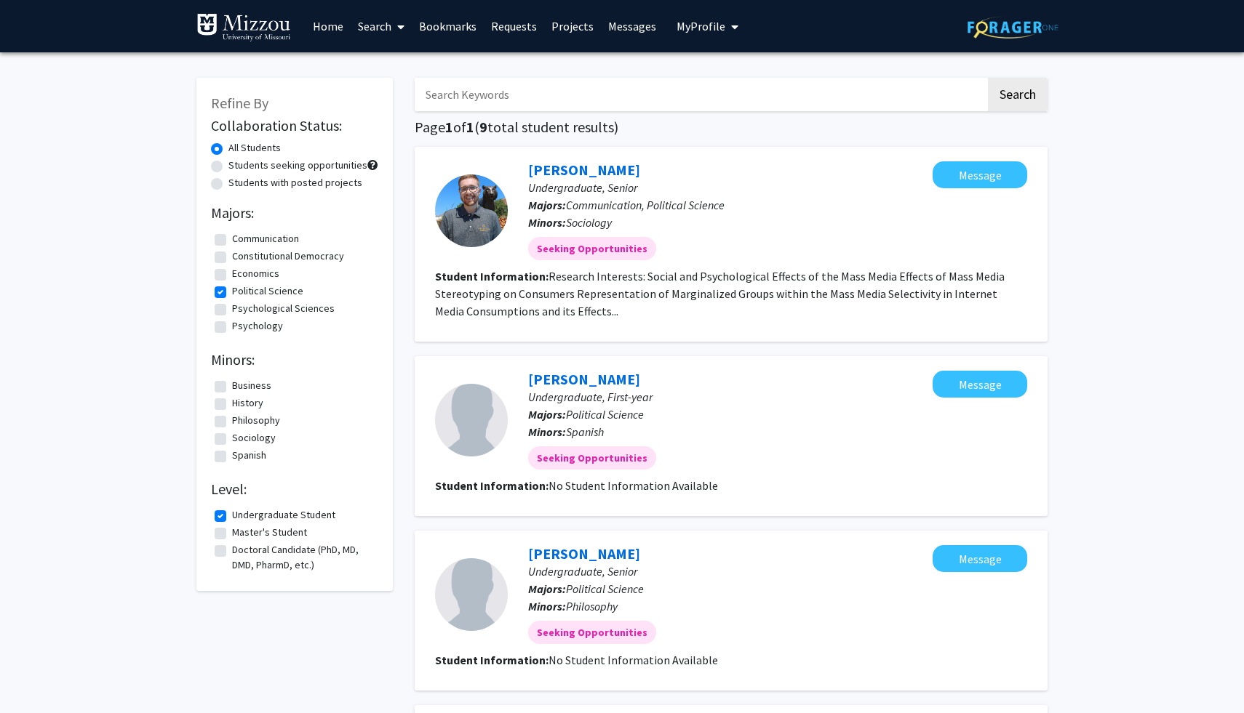
click at [232, 520] on label "Undergraduate Student" at bounding box center [283, 515] width 103 height 15
click at [232, 517] on input "Undergraduate Student" at bounding box center [236, 512] width 9 height 9
checkbox input "false"
click at [255, 273] on label "Economics" at bounding box center [255, 273] width 47 height 15
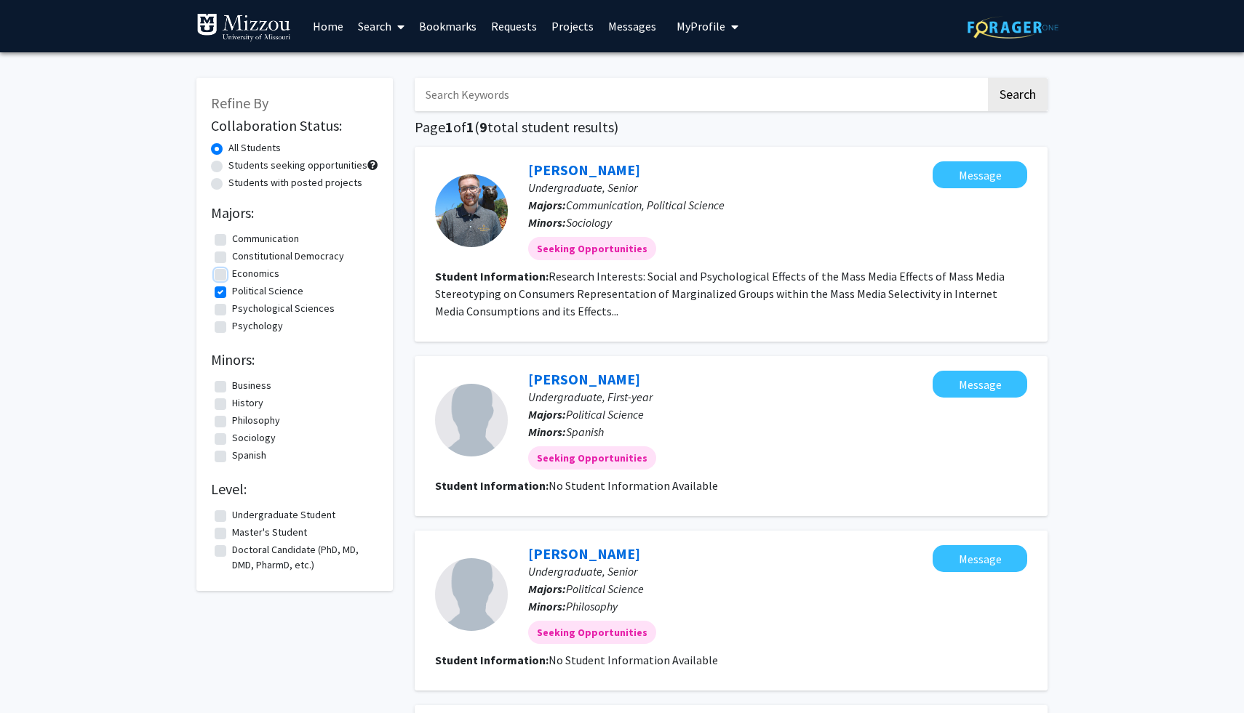
click at [241, 273] on input "Economics" at bounding box center [236, 270] width 9 height 9
checkbox input "true"
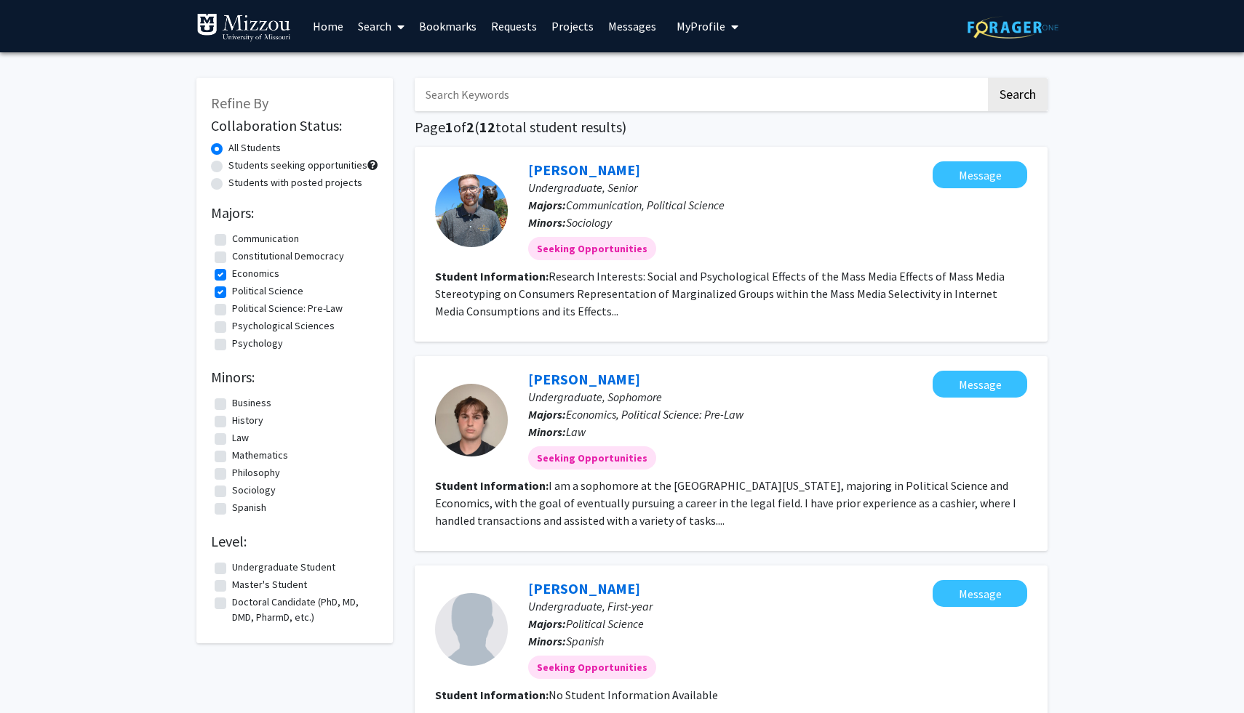
click at [245, 307] on label "Political Science: Pre-Law" at bounding box center [287, 308] width 111 height 15
click at [241, 307] on input "Political Science: Pre-Law" at bounding box center [236, 305] width 9 height 9
checkbox input "true"
click at [270, 274] on label "Economics" at bounding box center [255, 273] width 47 height 15
click at [241, 274] on input "Economics" at bounding box center [236, 270] width 9 height 9
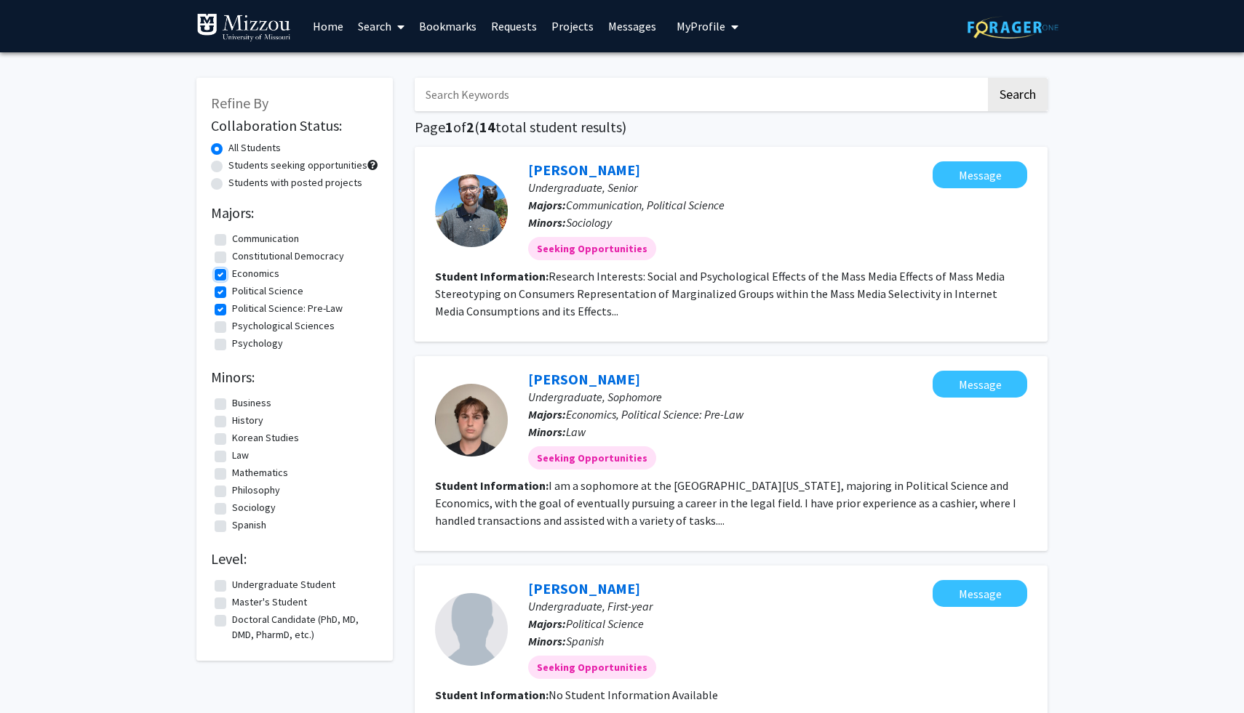
checkbox input "false"
click at [264, 284] on label "Political Science" at bounding box center [267, 291] width 71 height 15
click at [241, 284] on input "Political Science" at bounding box center [236, 288] width 9 height 9
checkbox input "false"
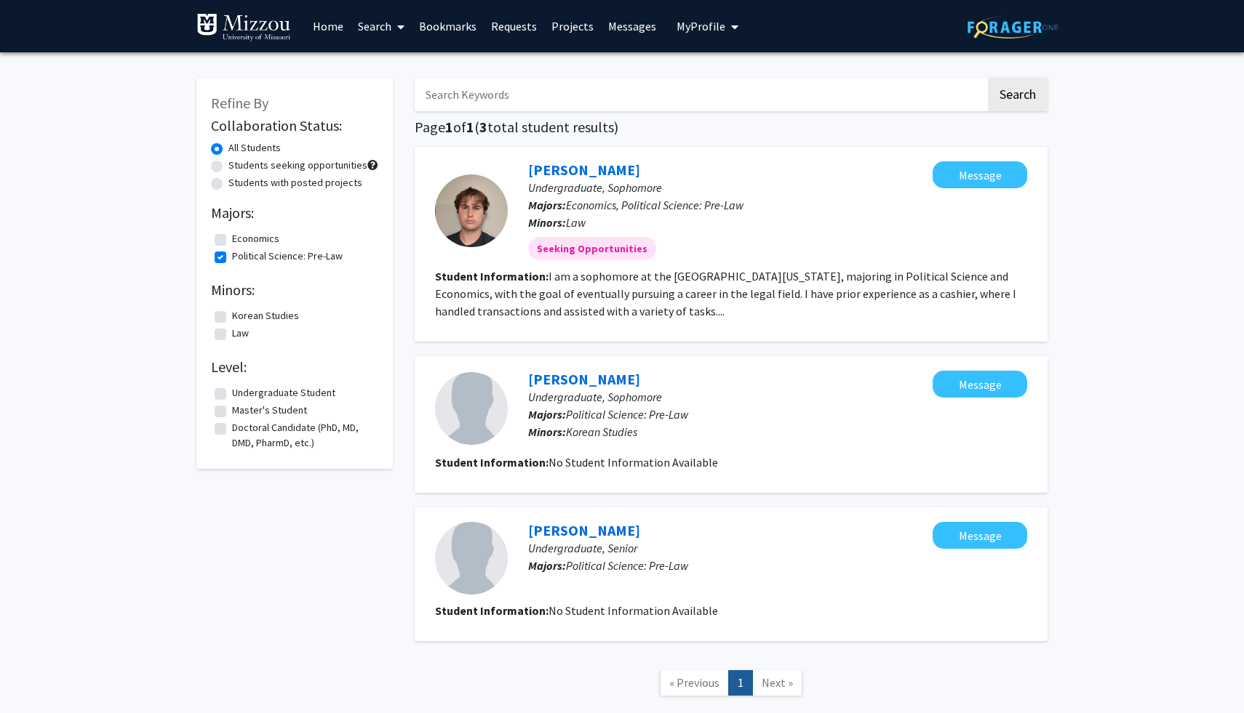
click at [255, 259] on label "Political Science: Pre-Law" at bounding box center [287, 256] width 111 height 15
click at [241, 258] on input "Political Science: Pre-Law" at bounding box center [236, 253] width 9 height 9
checkbox input "false"
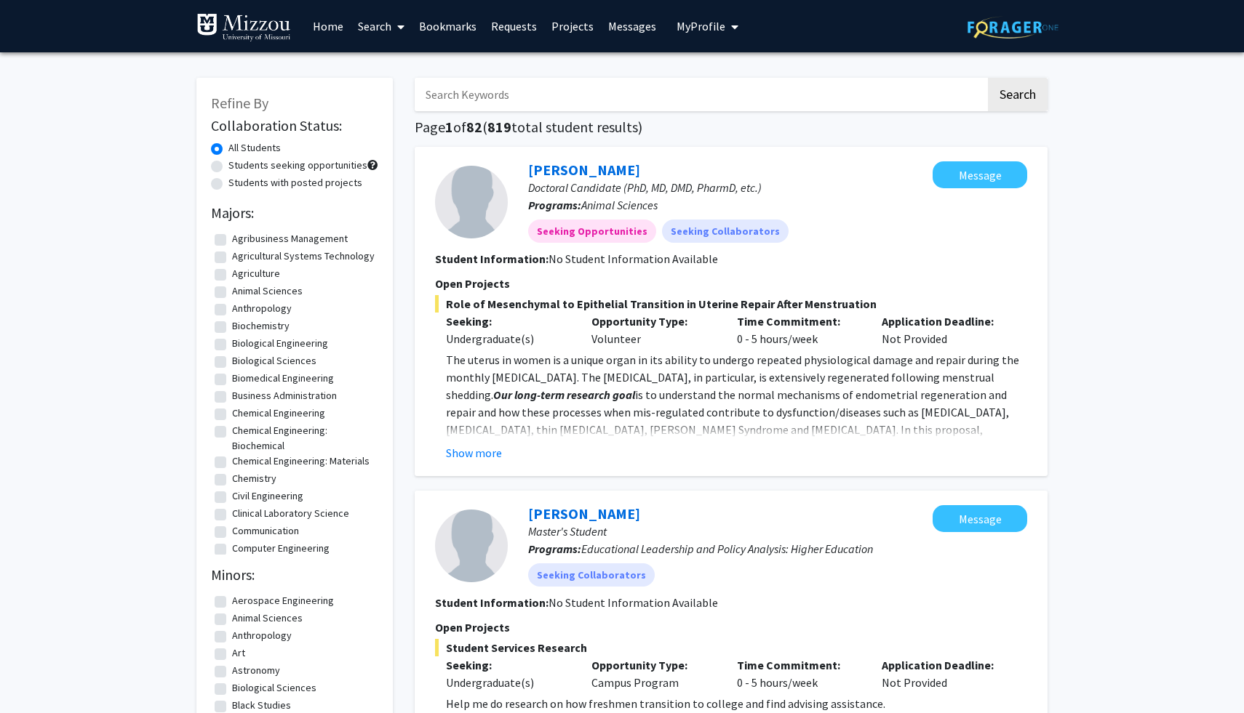
click at [522, 92] on input "Search Keywords" at bounding box center [700, 94] width 571 height 33
click at [988, 78] on button "Search" at bounding box center [1018, 94] width 60 height 33
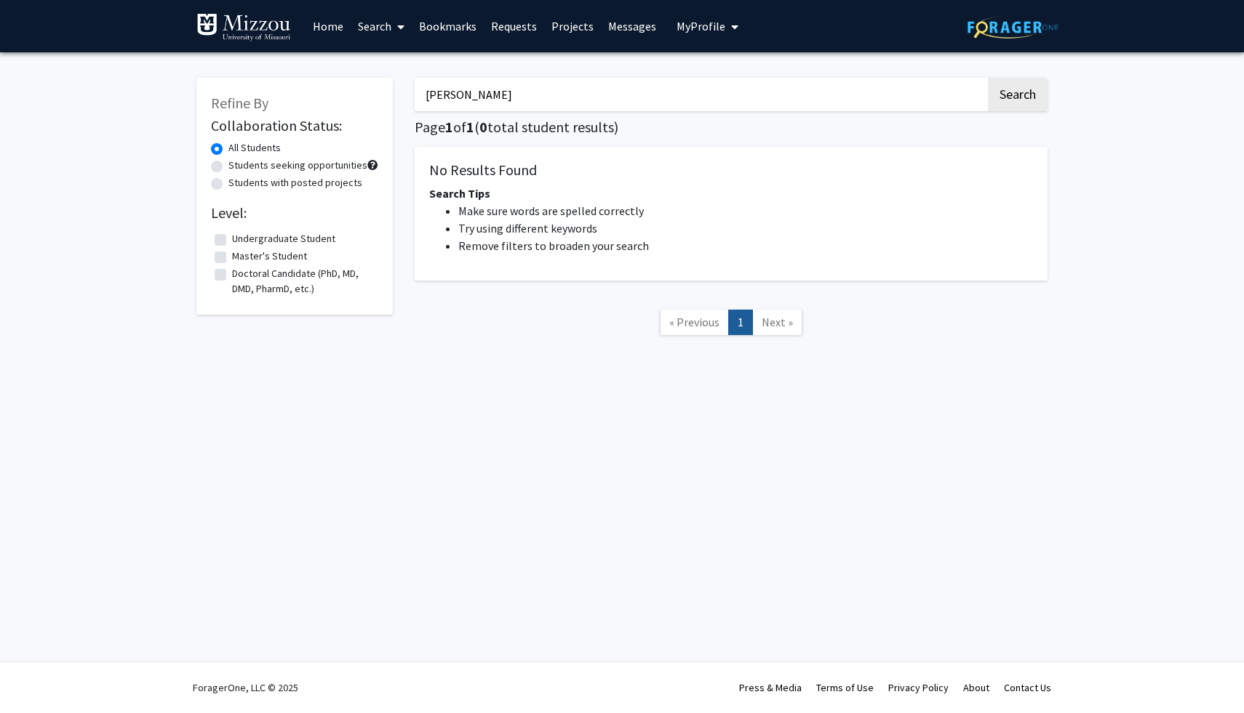
click at [525, 92] on input "lilley" at bounding box center [700, 94] width 571 height 33
type input "silas"
click at [988, 78] on button "Search" at bounding box center [1018, 94] width 60 height 33
click at [518, 92] on input "silas" at bounding box center [700, 94] width 571 height 33
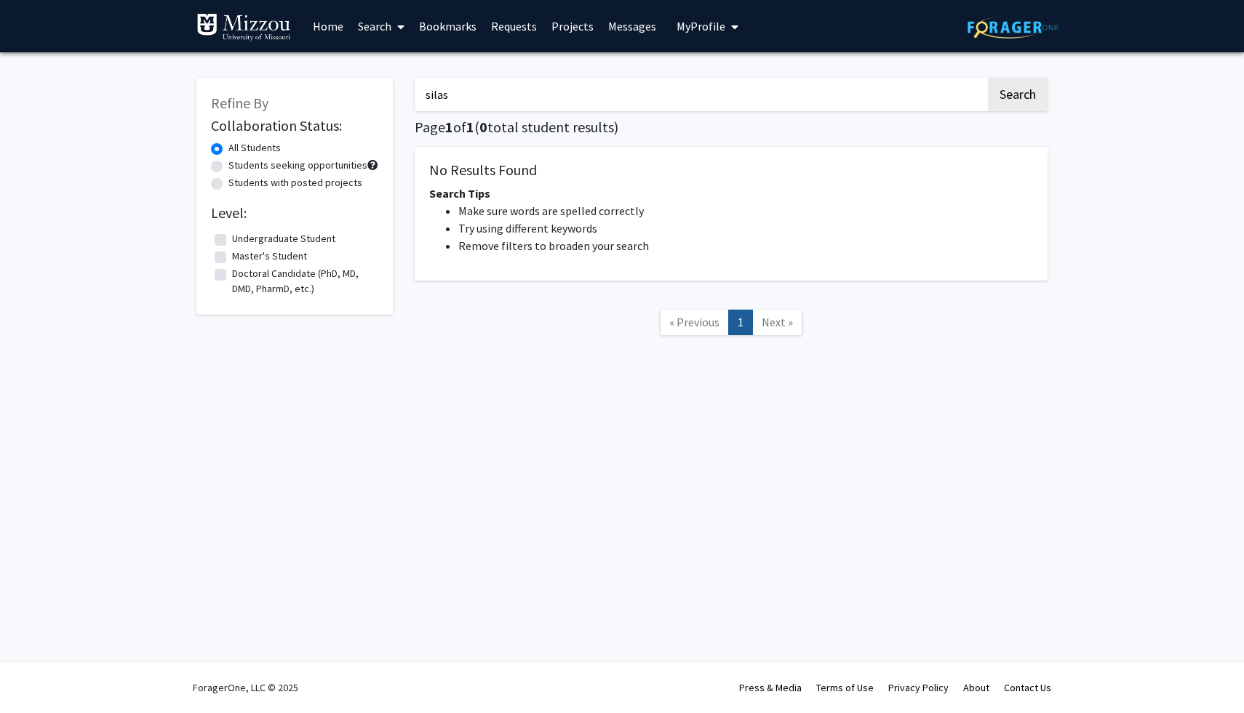
click at [518, 92] on input "silas" at bounding box center [700, 94] width 571 height 33
click at [7, 340] on div "Refine By Collaboration Status: All Students Students seeking opportunities Stu…" at bounding box center [622, 224] width 1244 height 345
click at [235, 242] on label "Undergraduate Student" at bounding box center [283, 238] width 103 height 15
click at [235, 241] on input "Undergraduate Student" at bounding box center [236, 235] width 9 height 9
checkbox input "true"
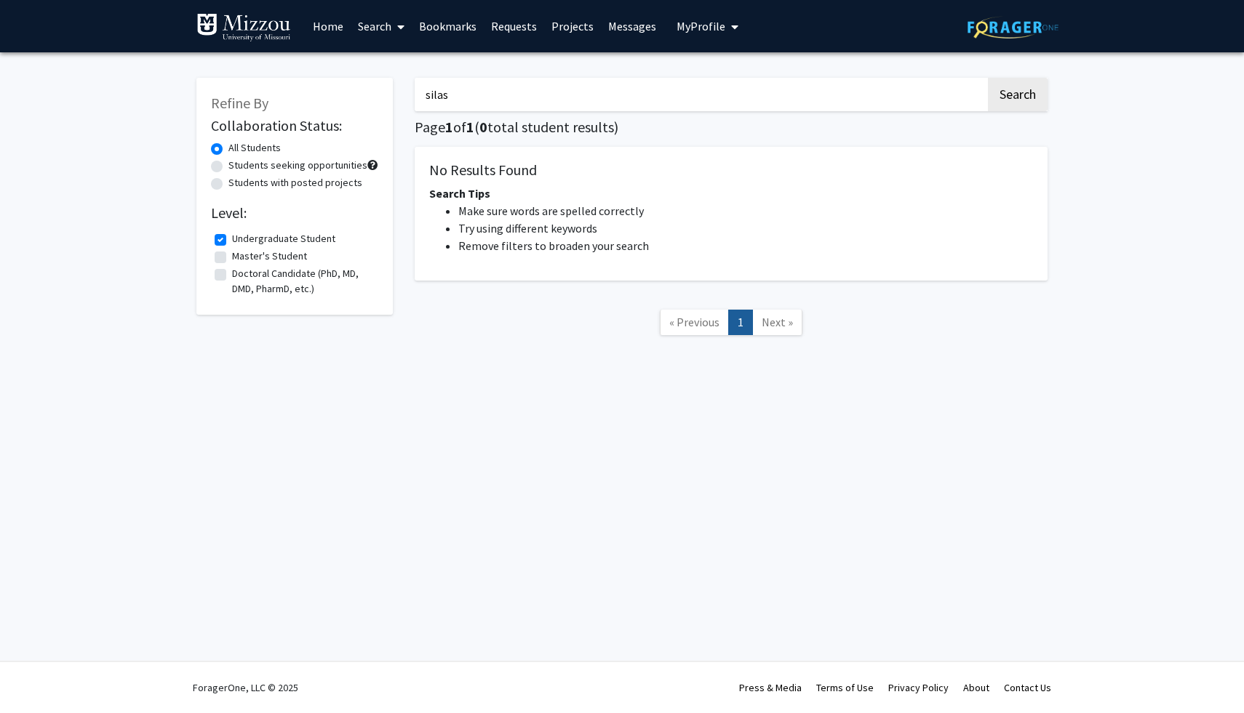
click at [612, 111] on div "silas Search Page 1 of 1 ( 0 total student results) No Results Found Search Tip…" at bounding box center [731, 214] width 655 height 302
drag, startPoint x: 612, startPoint y: 111, endPoint x: 591, endPoint y: 107, distance: 22.2
click at [611, 111] on div "silas Search Page 1 of 1 ( 0 total student results) No Results Found Search Tip…" at bounding box center [731, 214] width 655 height 302
click at [591, 107] on input "silas" at bounding box center [700, 94] width 571 height 33
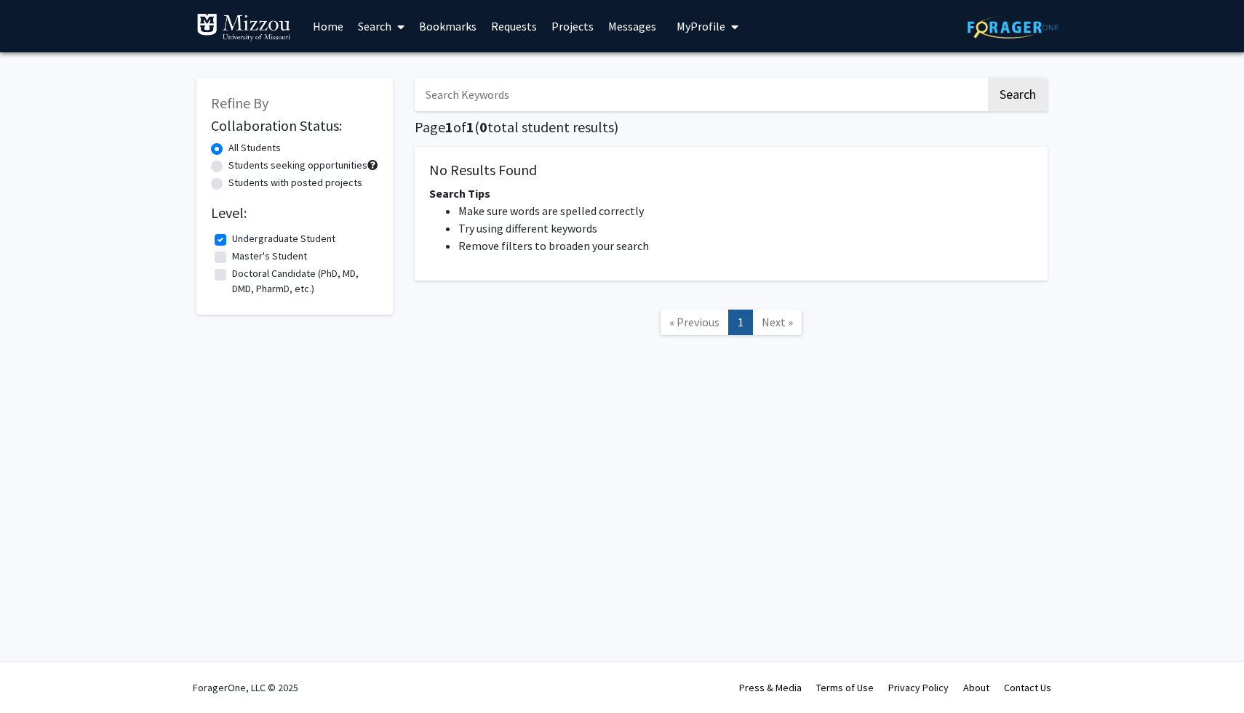
click at [988, 78] on button "Search" at bounding box center [1018, 94] width 60 height 33
checkbox input "false"
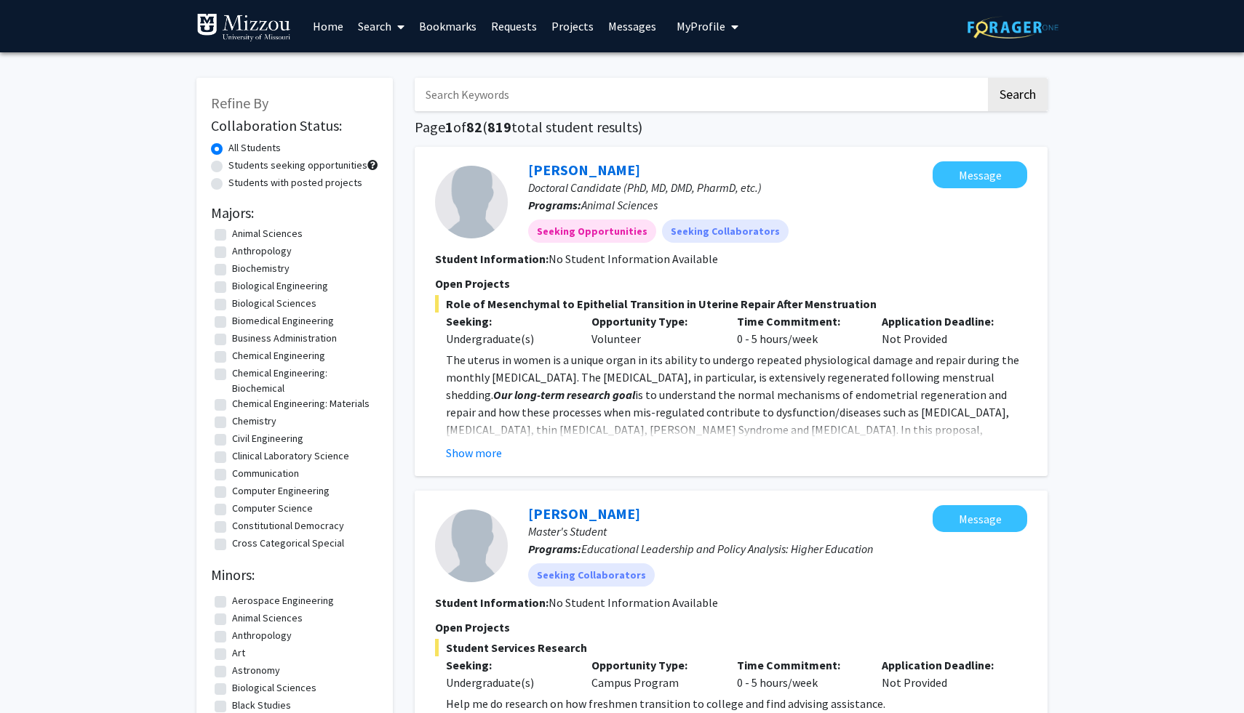
scroll to position [61, 0]
click at [232, 530] on label "Constitutional Democracy" at bounding box center [288, 522] width 112 height 15
click at [232, 524] on input "Constitutional Democracy" at bounding box center [236, 519] width 9 height 9
checkbox input "true"
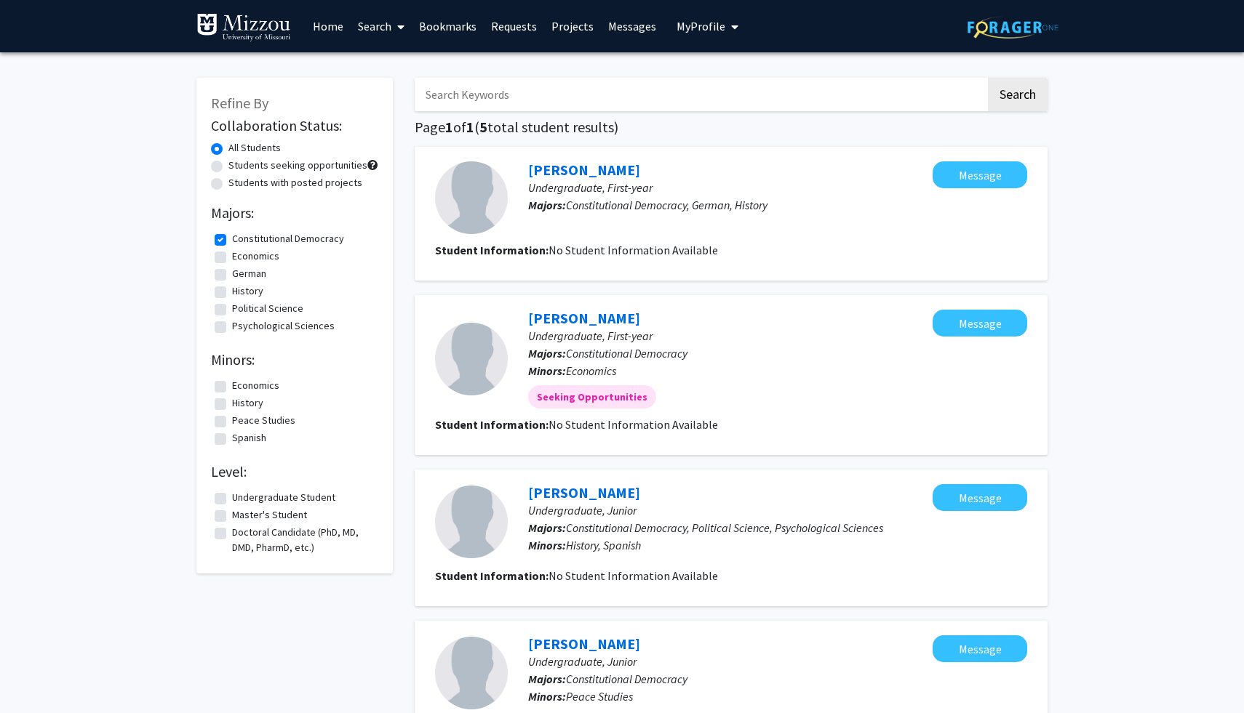
click at [320, 15] on link "Home" at bounding box center [327, 26] width 45 height 51
